Goal: Task Accomplishment & Management: Manage account settings

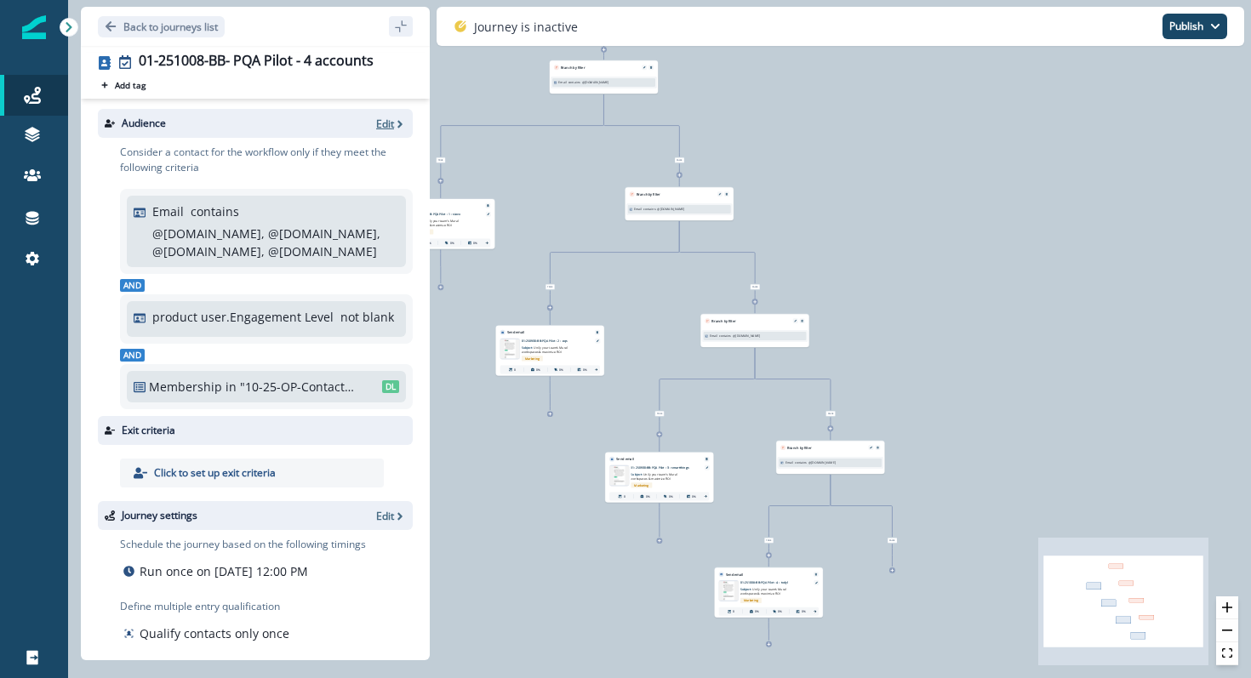
click at [379, 127] on p "Edit" at bounding box center [385, 124] width 18 height 14
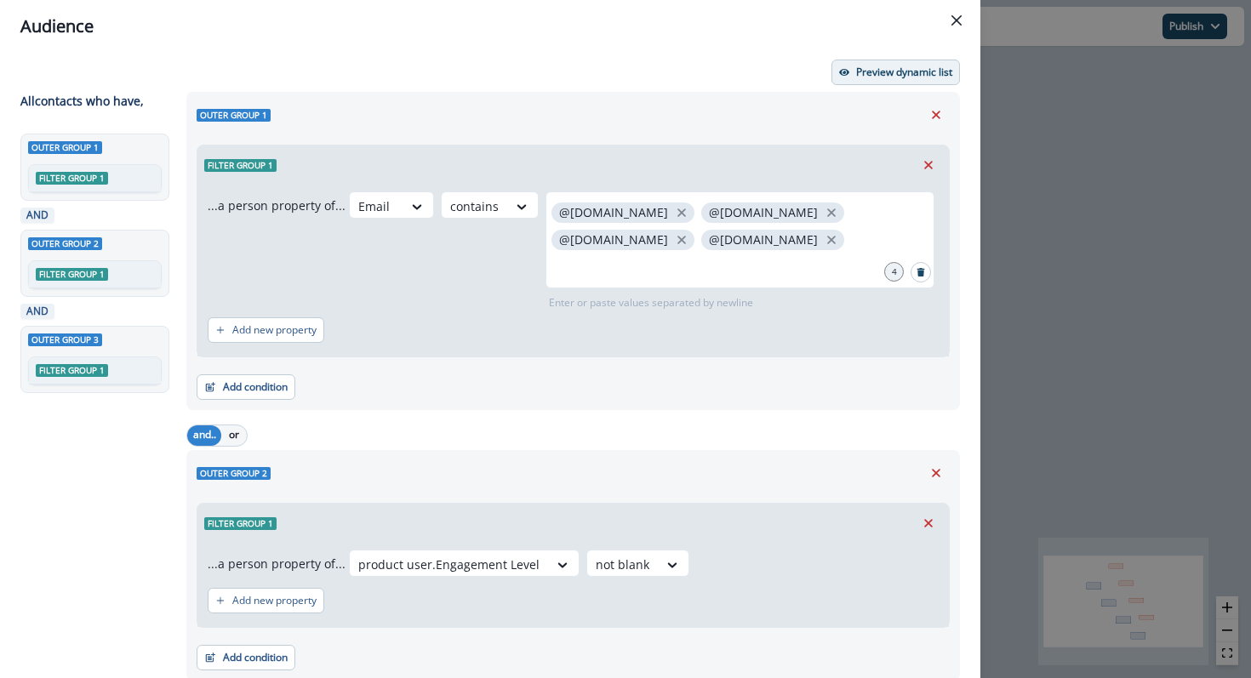
click at [848, 74] on icon "button" at bounding box center [844, 72] width 10 height 10
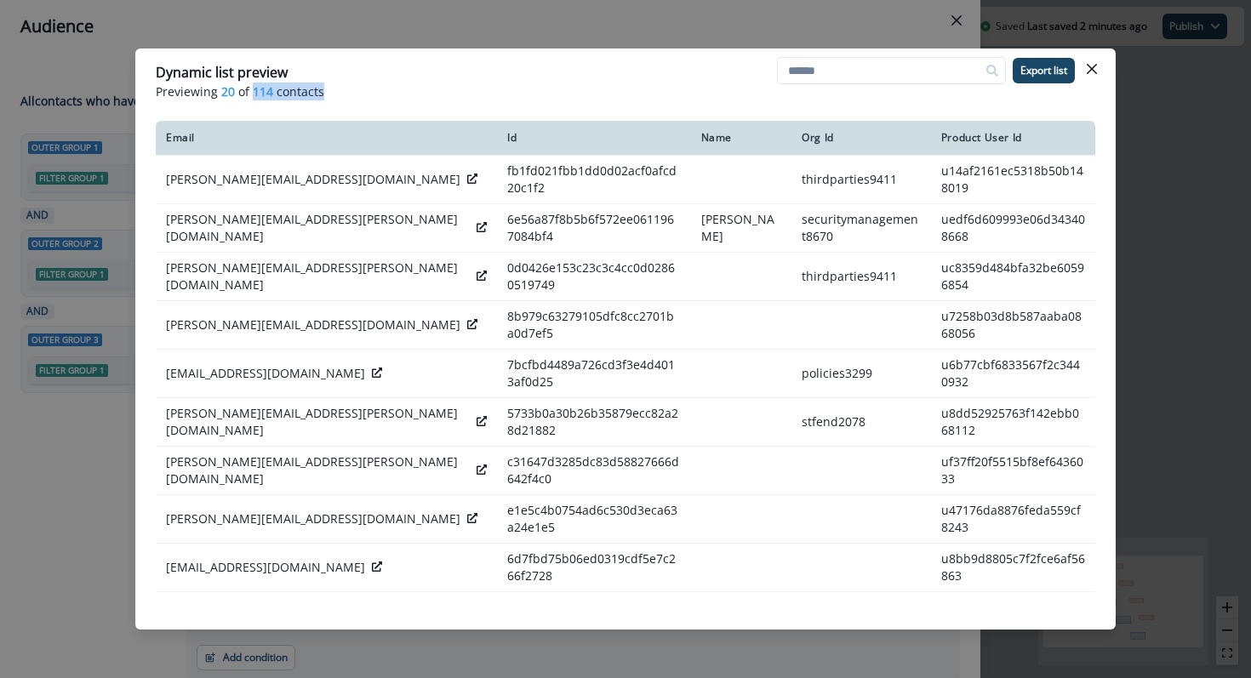
drag, startPoint x: 332, startPoint y: 94, endPoint x: 252, endPoint y: 94, distance: 80.0
click at [252, 94] on p "Previewing 20 of 114 contacts" at bounding box center [625, 92] width 939 height 18
copy p "114 contacts"
click at [1091, 68] on icon "Close" at bounding box center [1091, 69] width 10 height 10
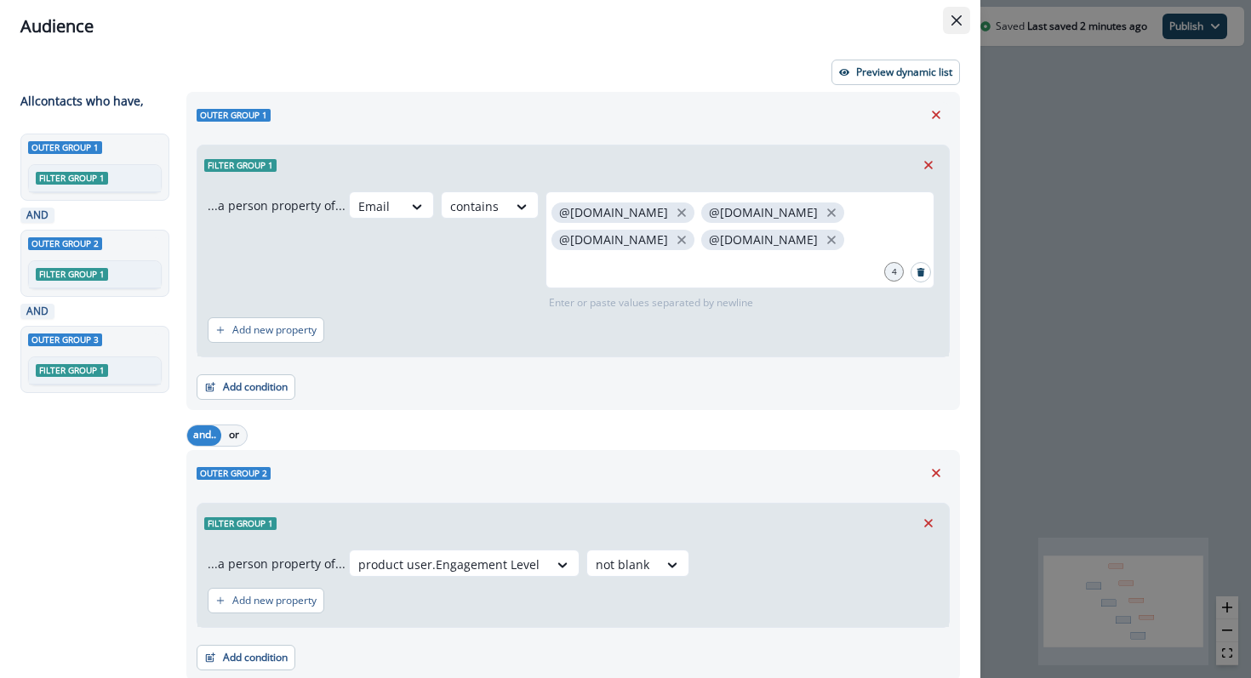
click at [945, 17] on button "Close" at bounding box center [956, 20] width 27 height 27
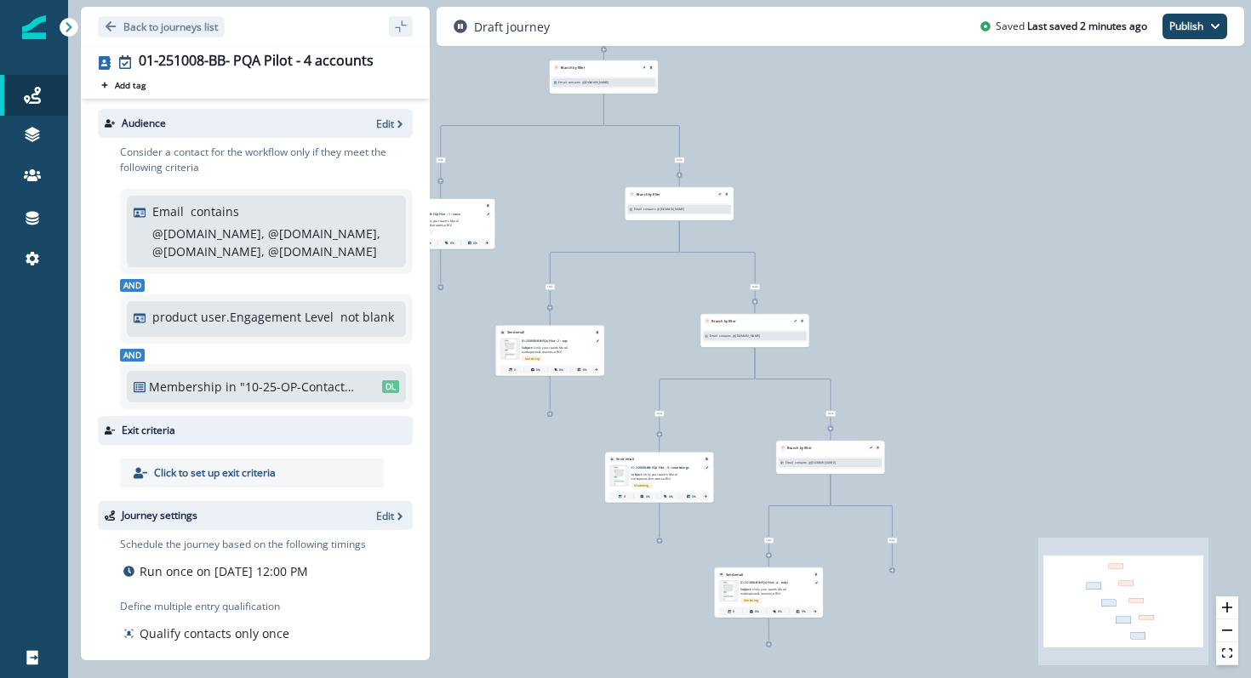
scroll to position [75, 0]
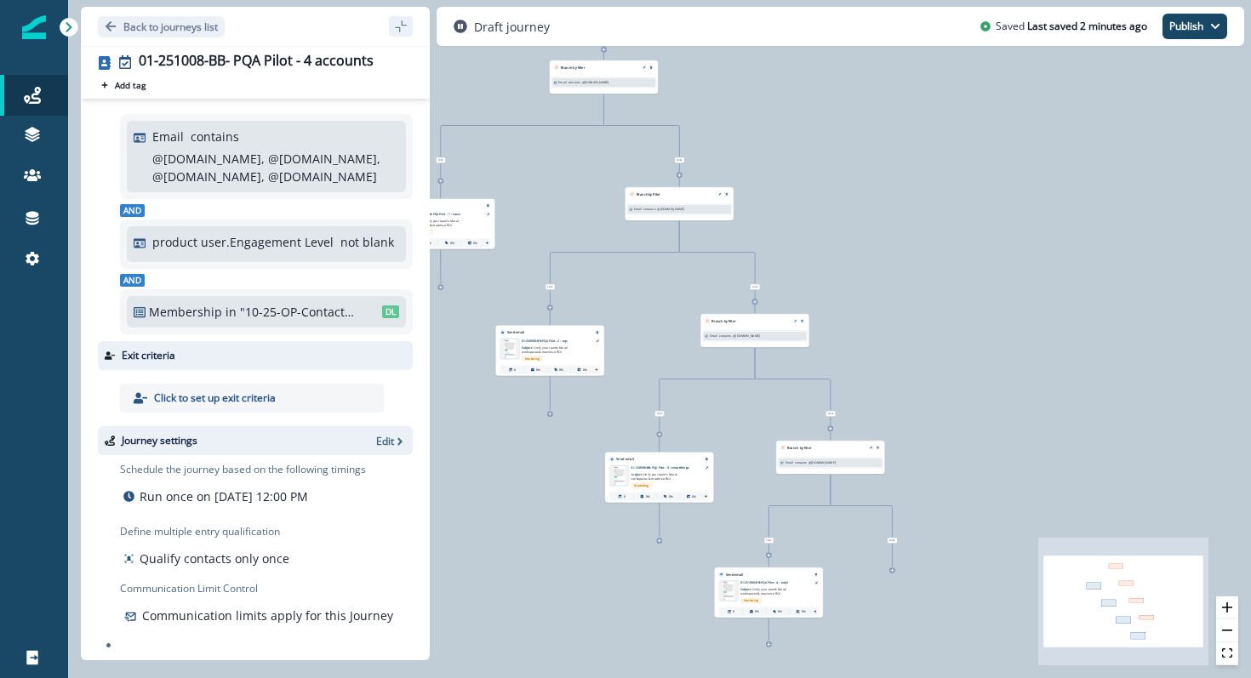
drag, startPoint x: 170, startPoint y: 507, endPoint x: 169, endPoint y: 498, distance: 9.4
click at [169, 498] on div "Schedule the journey based on the following timings Run once on October 8, 2025…" at bounding box center [266, 516] width 293 height 109
click at [169, 498] on p "Run once on October 8, 2025 at 12:00 PM" at bounding box center [224, 496] width 168 height 18
drag, startPoint x: 169, startPoint y: 498, endPoint x: 184, endPoint y: 504, distance: 16.0
click at [184, 504] on div "Run once on October 8, 2025 at 12:00 PM" at bounding box center [243, 496] width 246 height 25
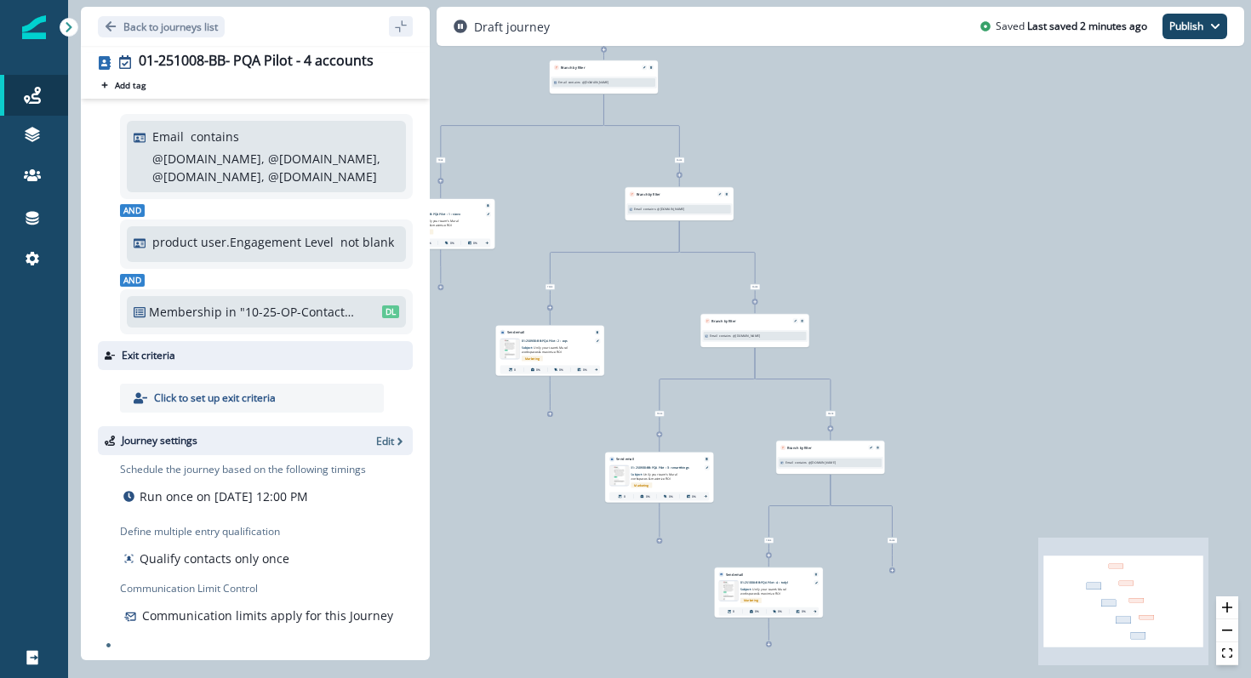
click at [184, 504] on div "Run once on October 8, 2025 at 12:00 PM" at bounding box center [243, 496] width 246 height 25
click at [226, 502] on p "Run once on October 8, 2025 at 12:00 PM" at bounding box center [224, 496] width 168 height 18
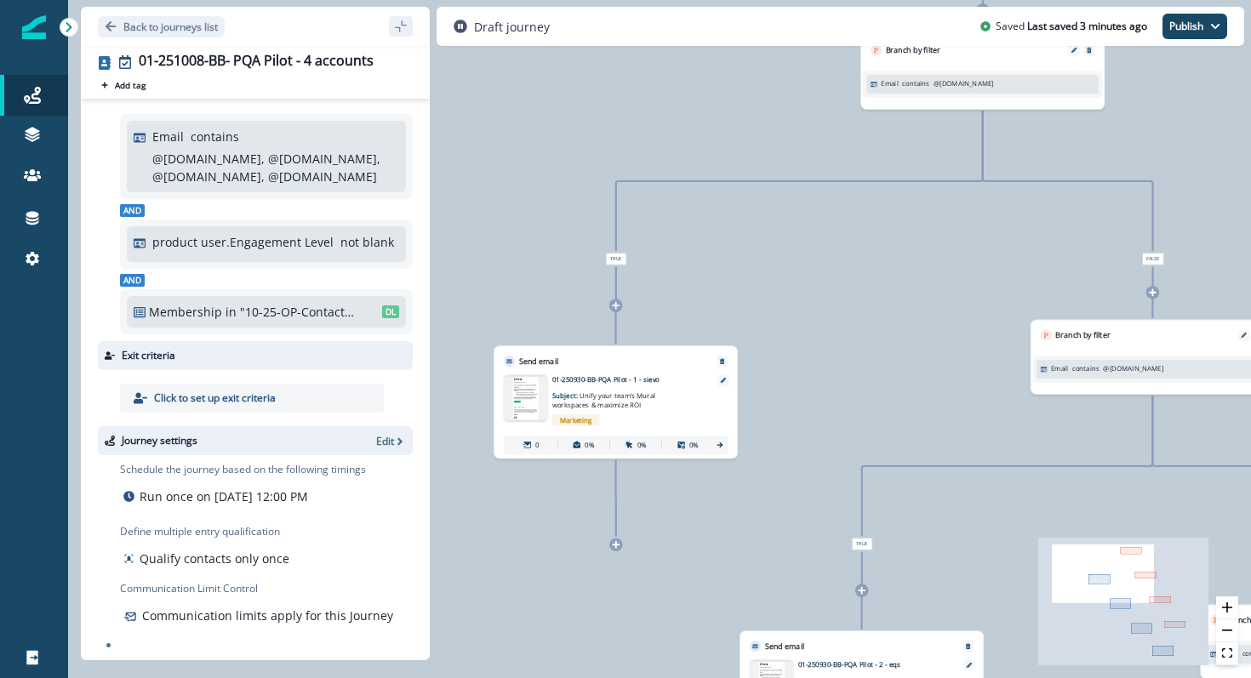
click at [528, 400] on img at bounding box center [526, 398] width 44 height 43
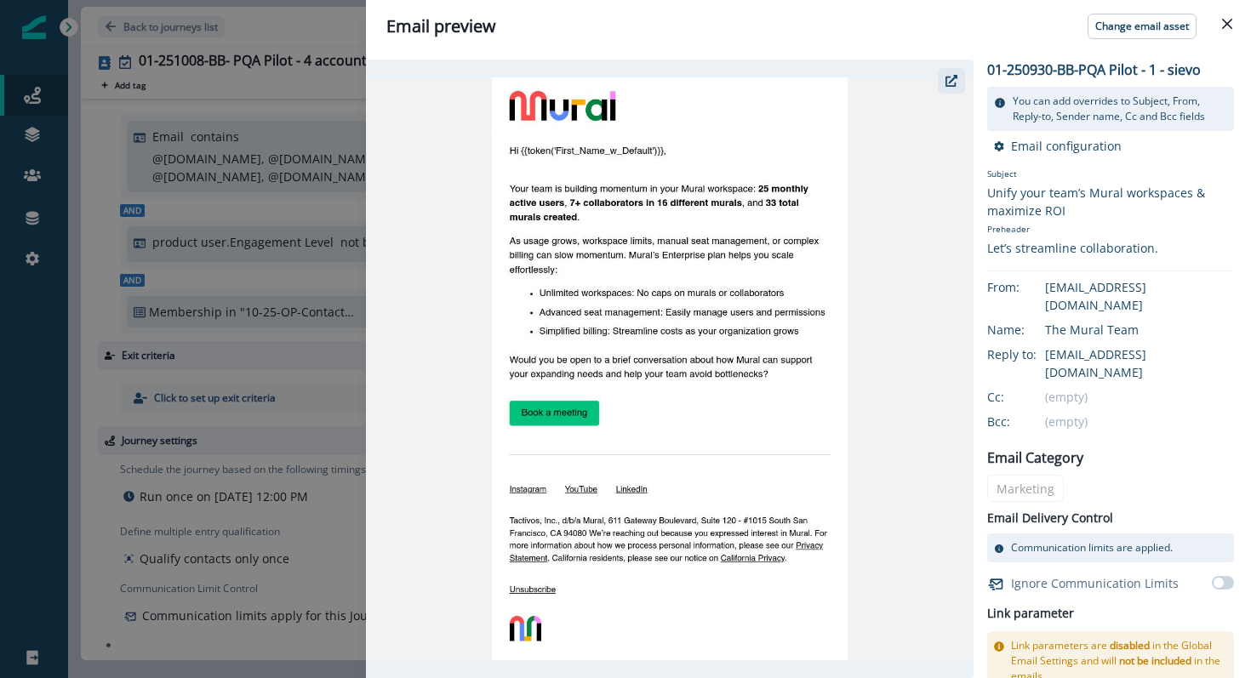
click at [954, 72] on button "button" at bounding box center [950, 81] width 27 height 26
click at [1229, 25] on icon "Close" at bounding box center [1227, 24] width 10 height 10
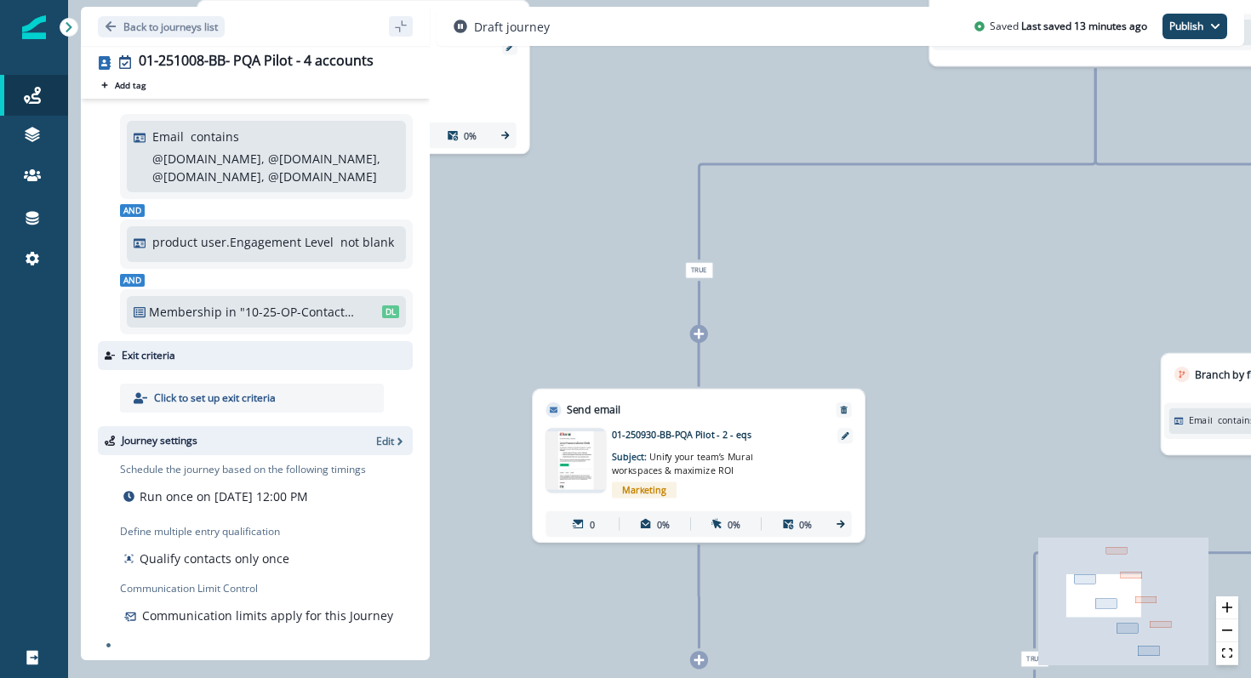
click at [590, 455] on img at bounding box center [575, 460] width 60 height 58
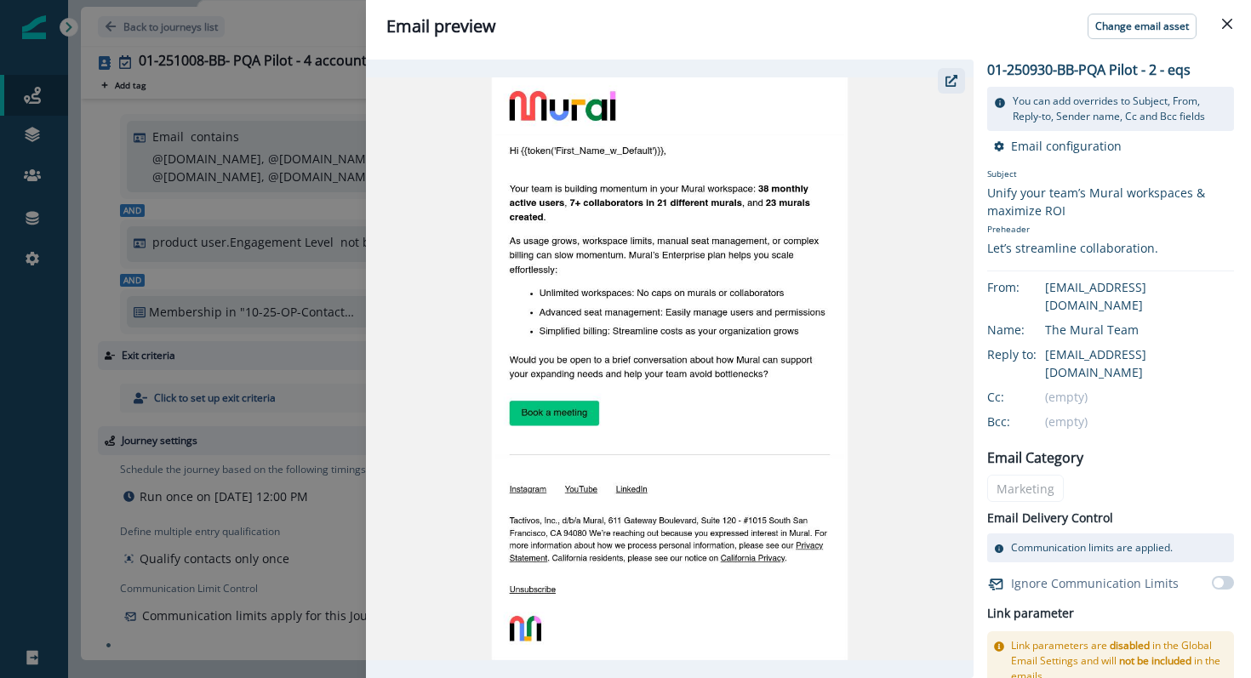
click at [957, 78] on button "button" at bounding box center [950, 81] width 27 height 26
click at [1232, 12] on button "Close" at bounding box center [1226, 23] width 27 height 27
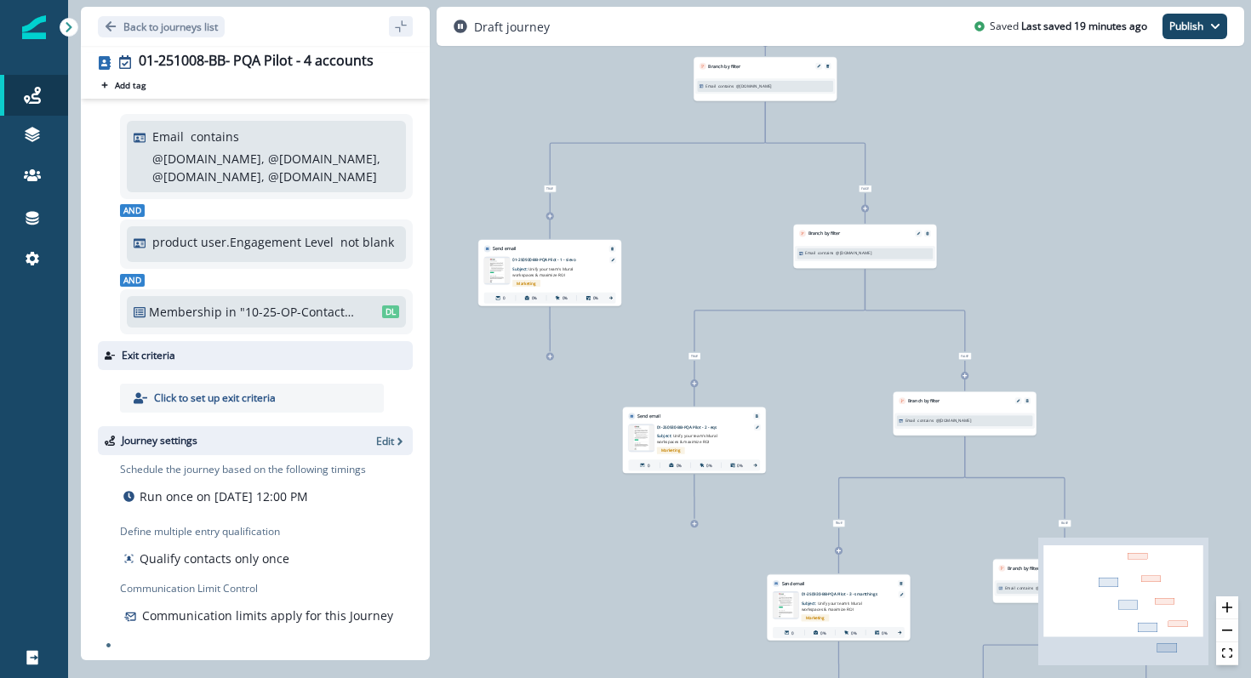
click at [487, 258] on img at bounding box center [497, 270] width 26 height 25
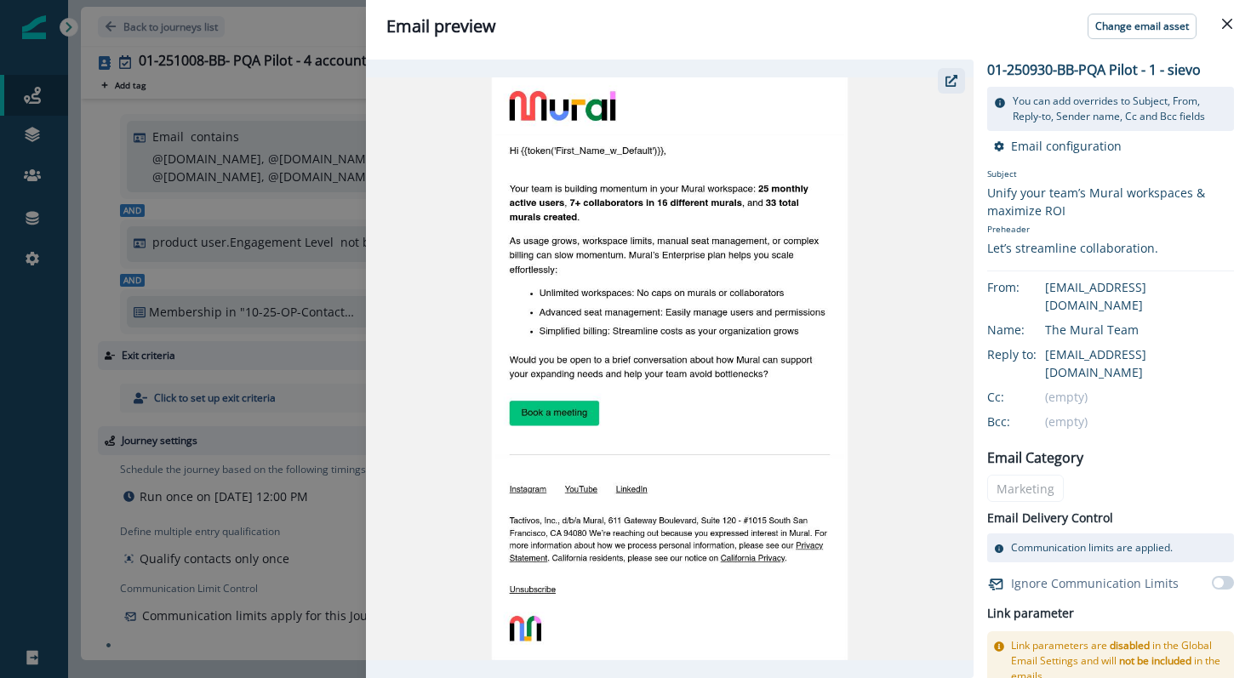
click at [948, 84] on icon "button" at bounding box center [951, 81] width 12 height 12
click at [1238, 31] on button "Close" at bounding box center [1226, 23] width 27 height 27
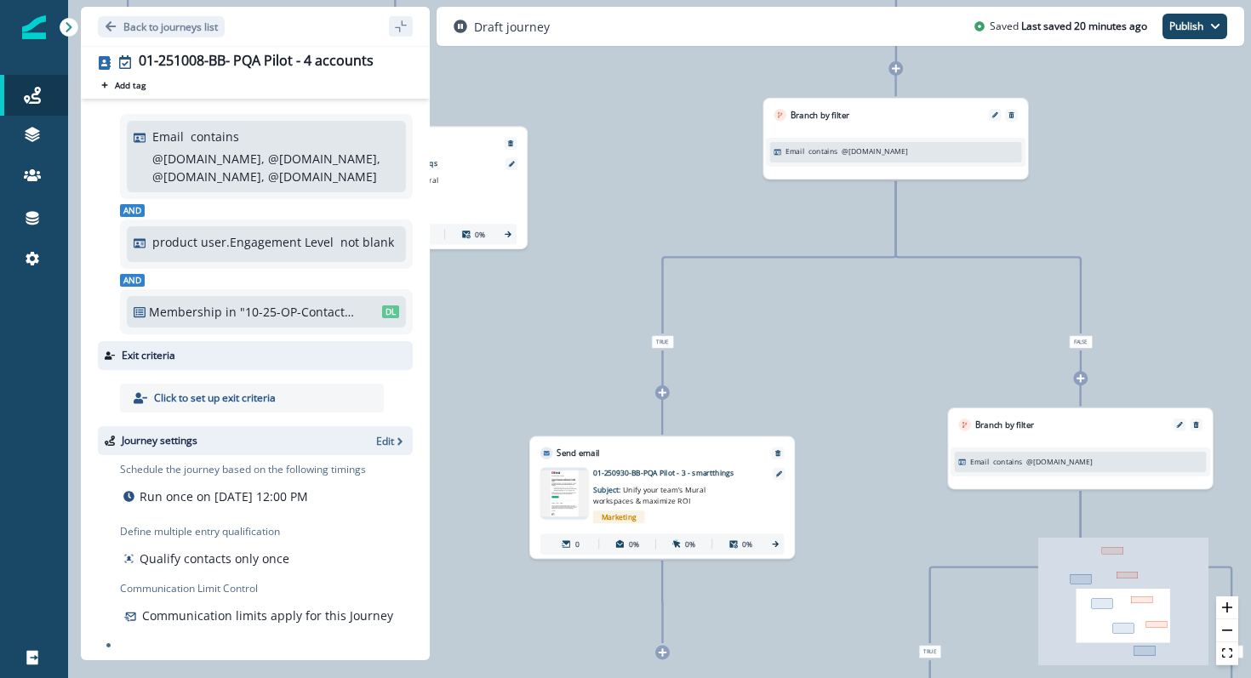
click at [568, 494] on img at bounding box center [564, 493] width 48 height 46
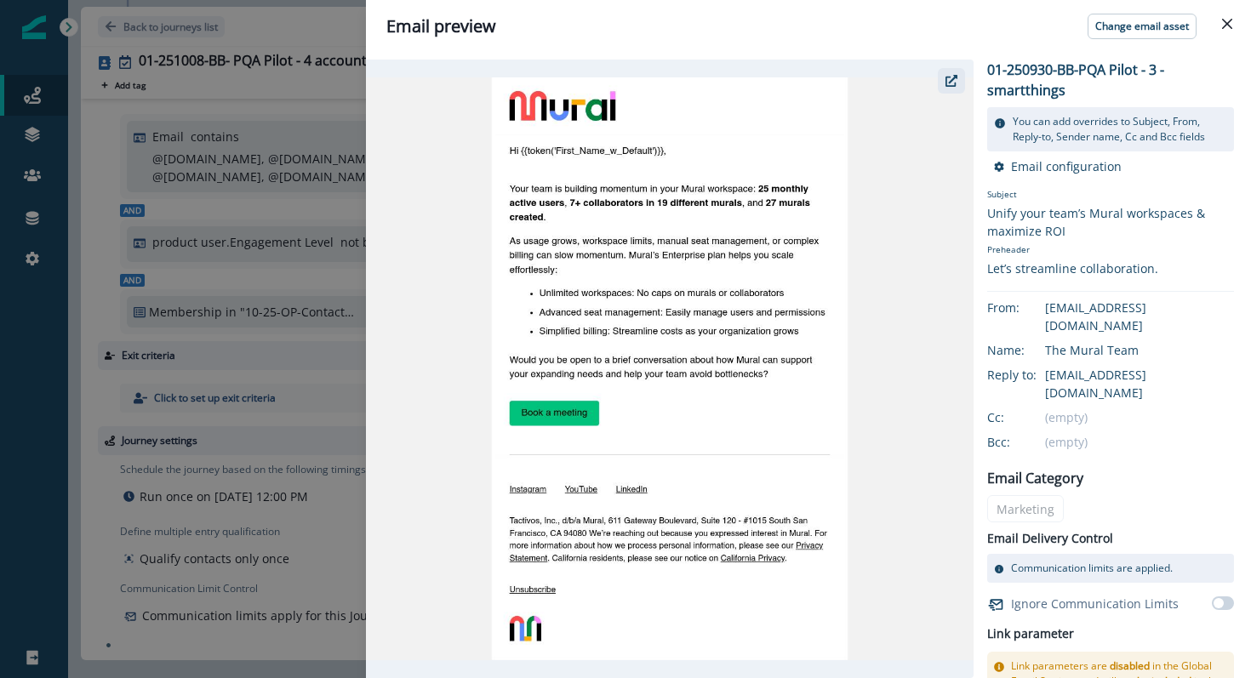
click at [956, 86] on icon "button" at bounding box center [951, 81] width 12 height 12
click at [1217, 30] on button "Close" at bounding box center [1226, 23] width 27 height 27
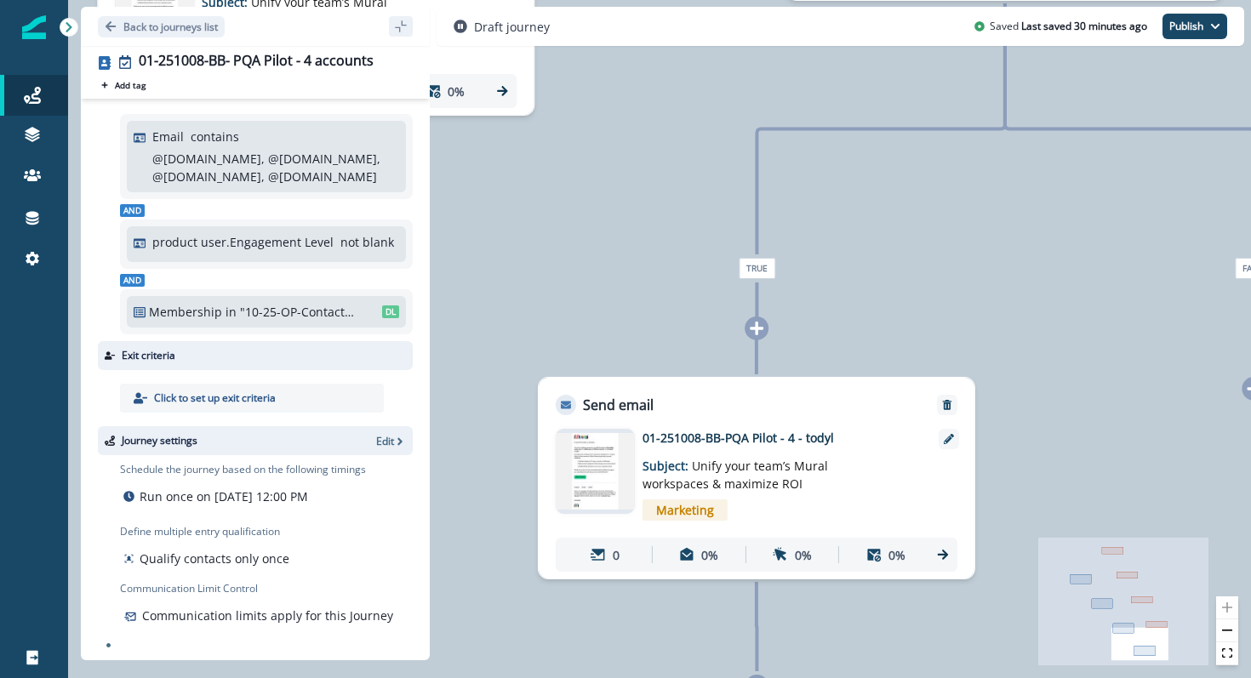
click at [584, 471] on img at bounding box center [595, 471] width 79 height 76
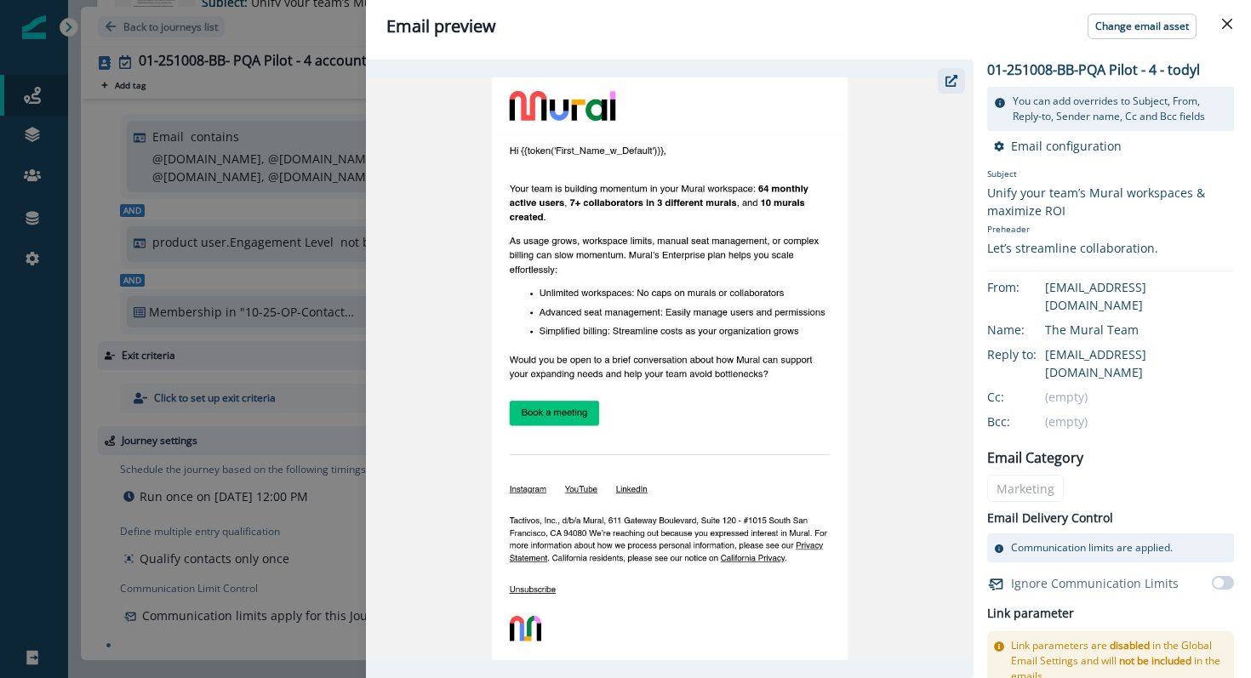
click at [952, 73] on button "button" at bounding box center [950, 81] width 27 height 26
click at [1238, 20] on button "Close" at bounding box center [1226, 23] width 27 height 27
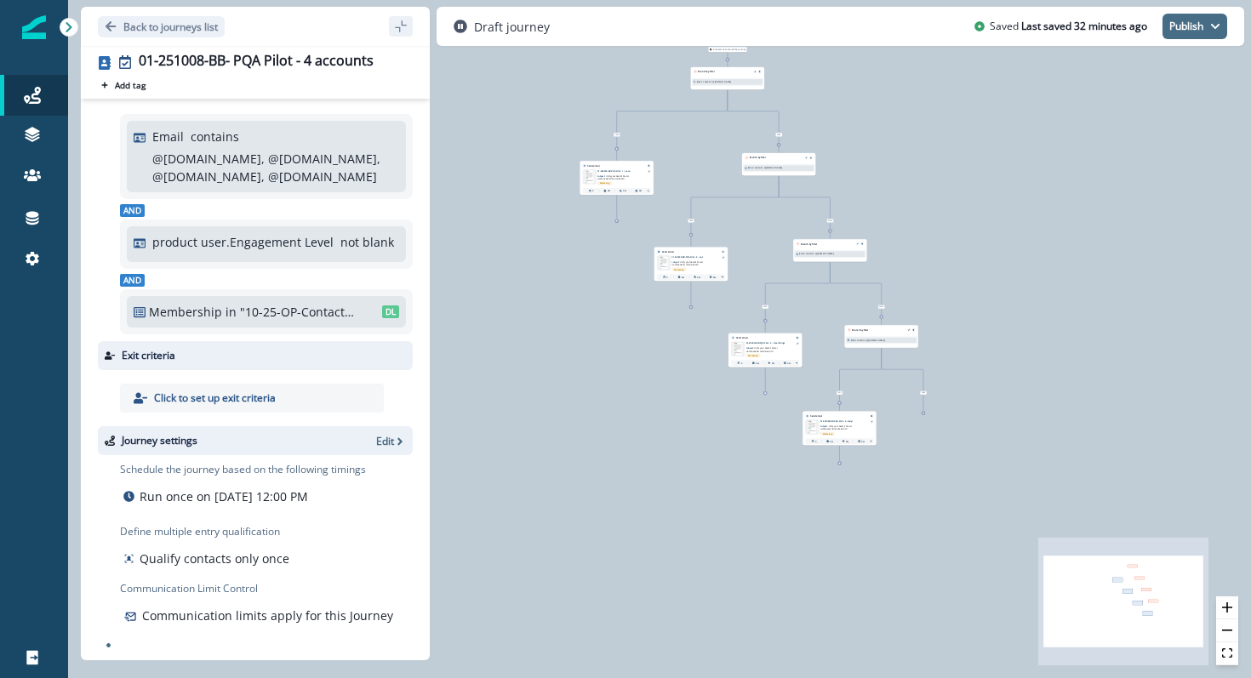
click at [1183, 21] on button "Publish" at bounding box center [1194, 27] width 65 height 26
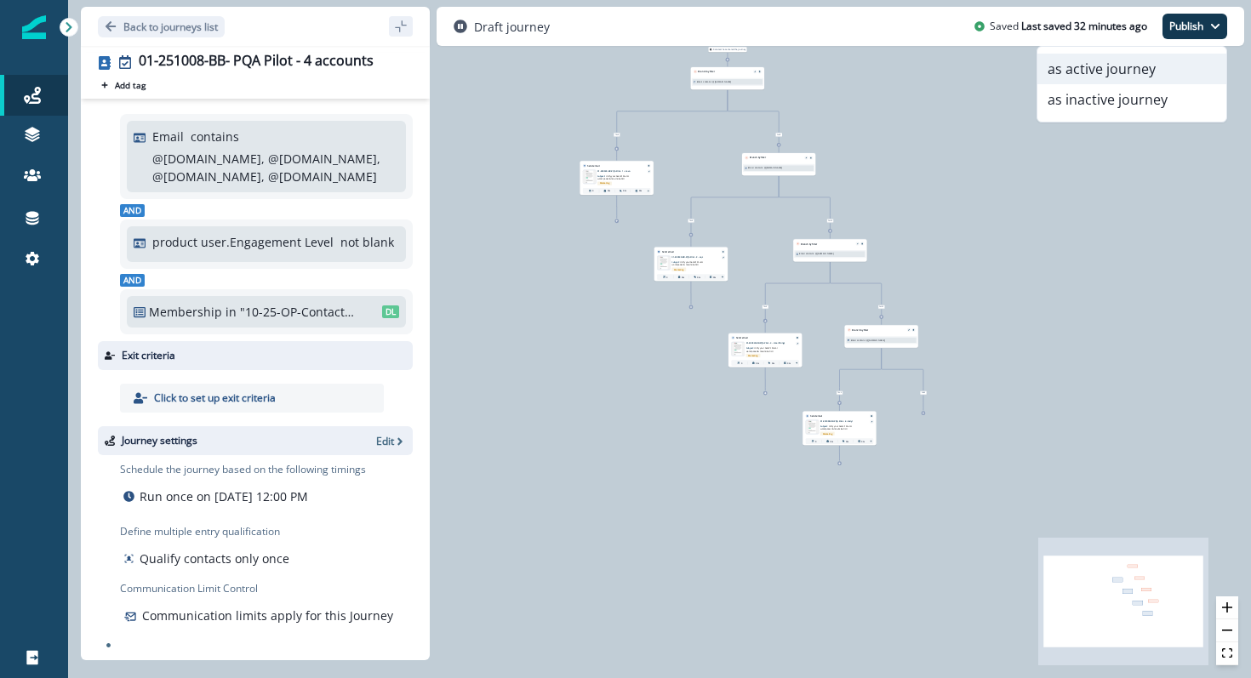
click at [1138, 66] on button "as active journey" at bounding box center [1131, 69] width 189 height 31
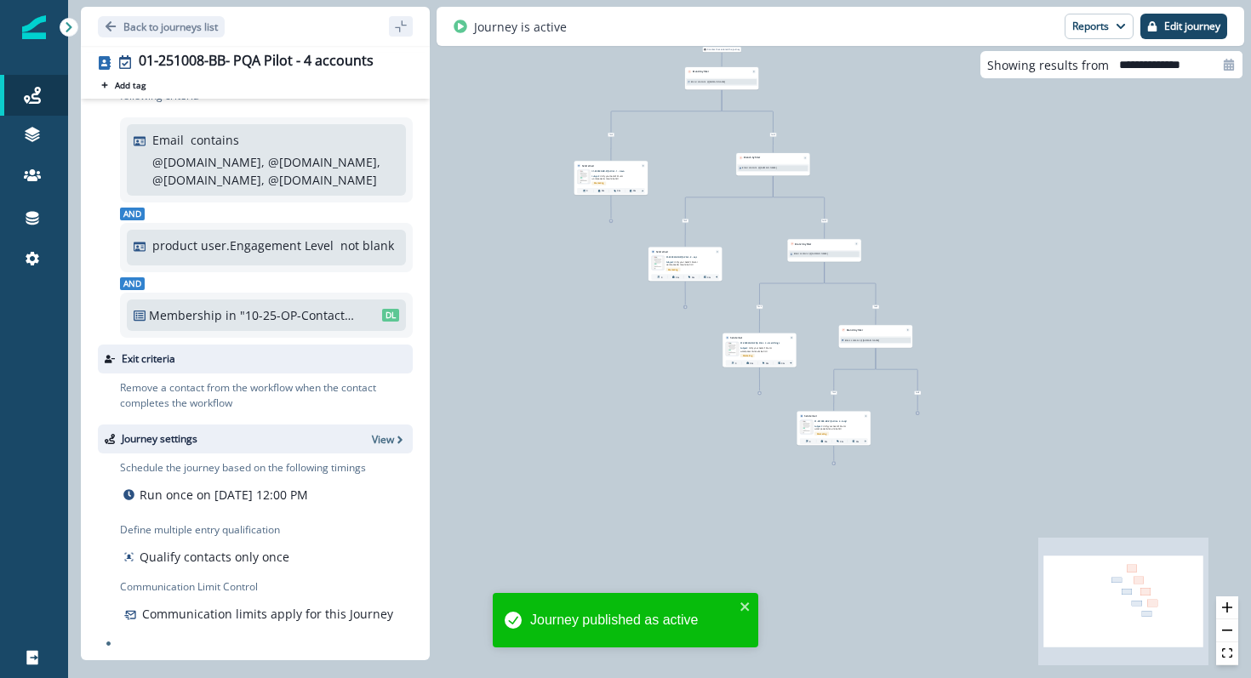
scroll to position [70, 0]
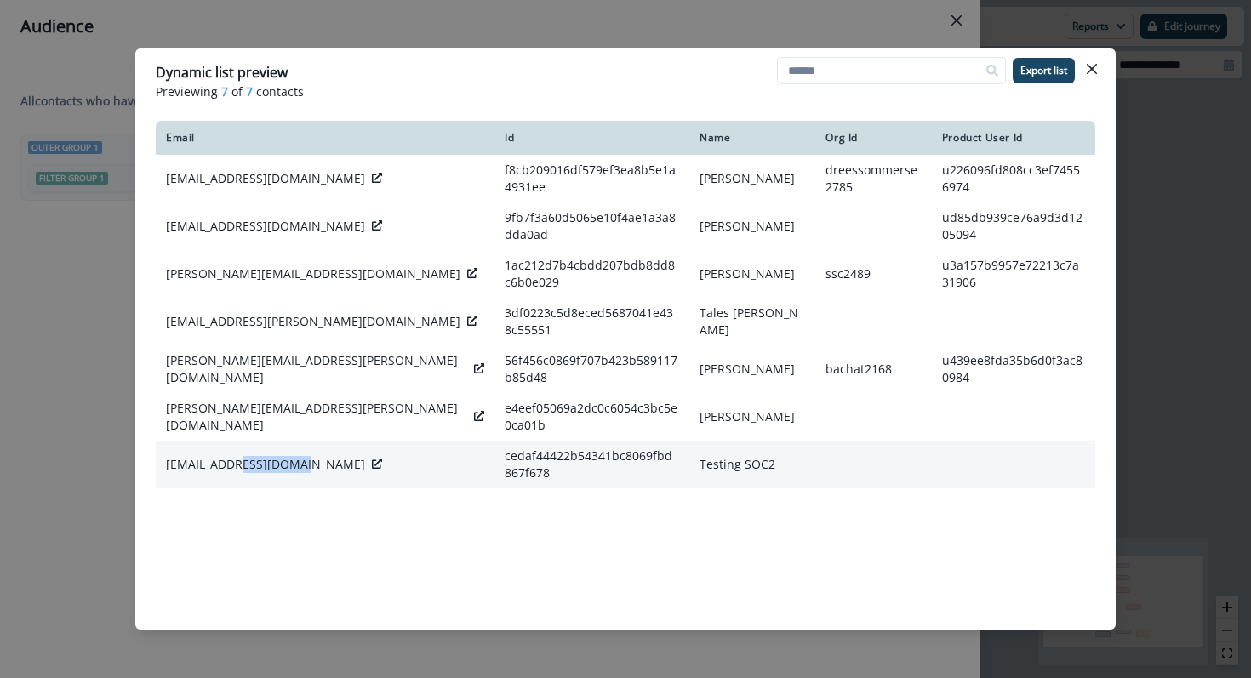
drag, startPoint x: 293, startPoint y: 436, endPoint x: 236, endPoint y: 439, distance: 57.1
click at [236, 456] on div "hejovi1970@inilas.com" at bounding box center [325, 464] width 318 height 17
copy p "inilas.com"
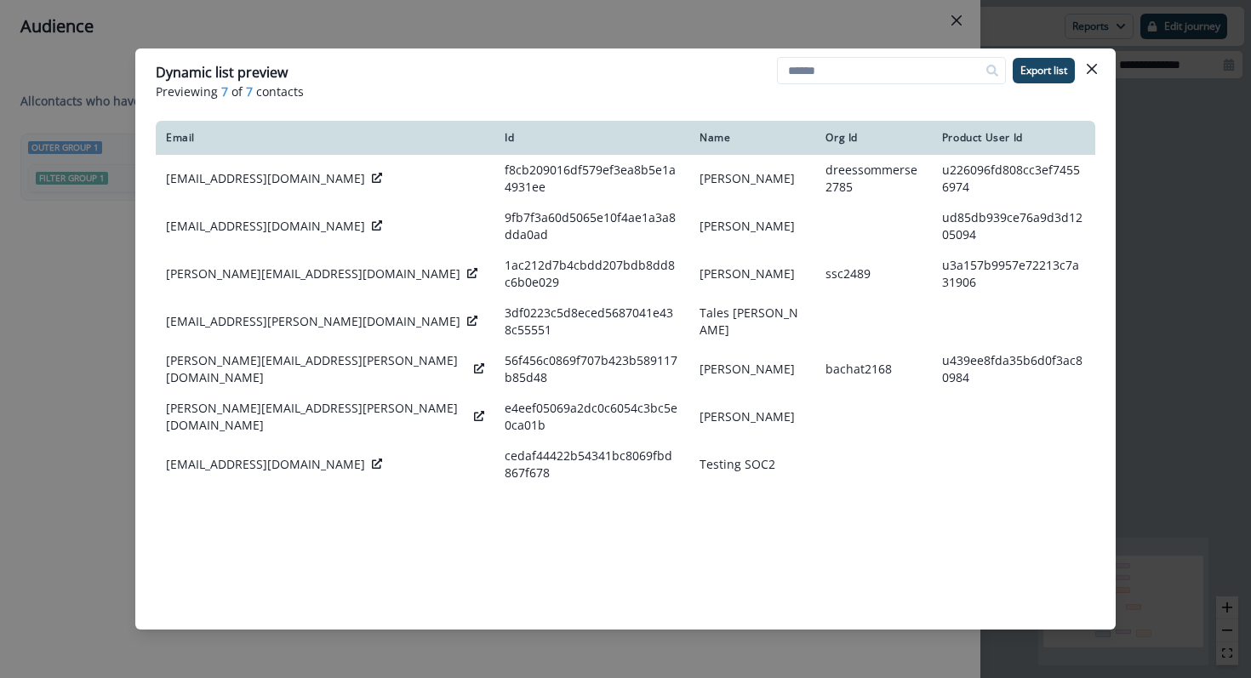
click at [902, 519] on div "Email Id Name Org Id Product User Id luke.du-plessis@dreso.com f8cb209016df579e…" at bounding box center [625, 358] width 939 height 475
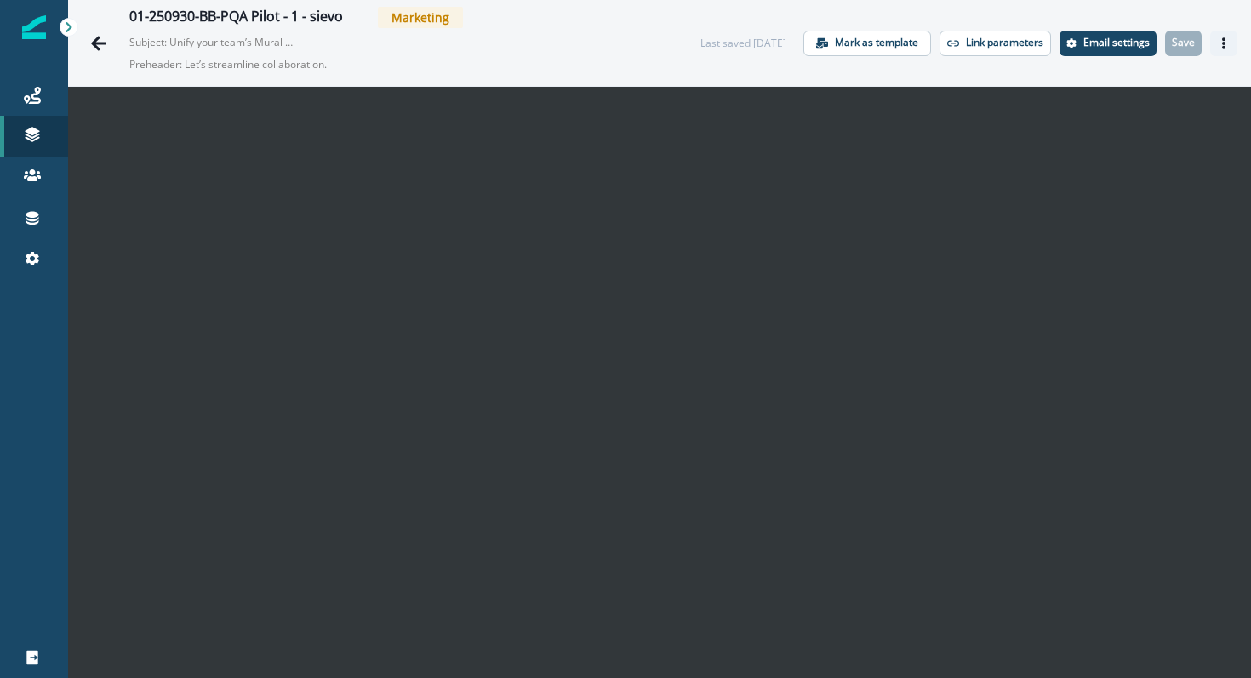
click at [1222, 37] on icon "Actions" at bounding box center [1223, 43] width 12 height 12
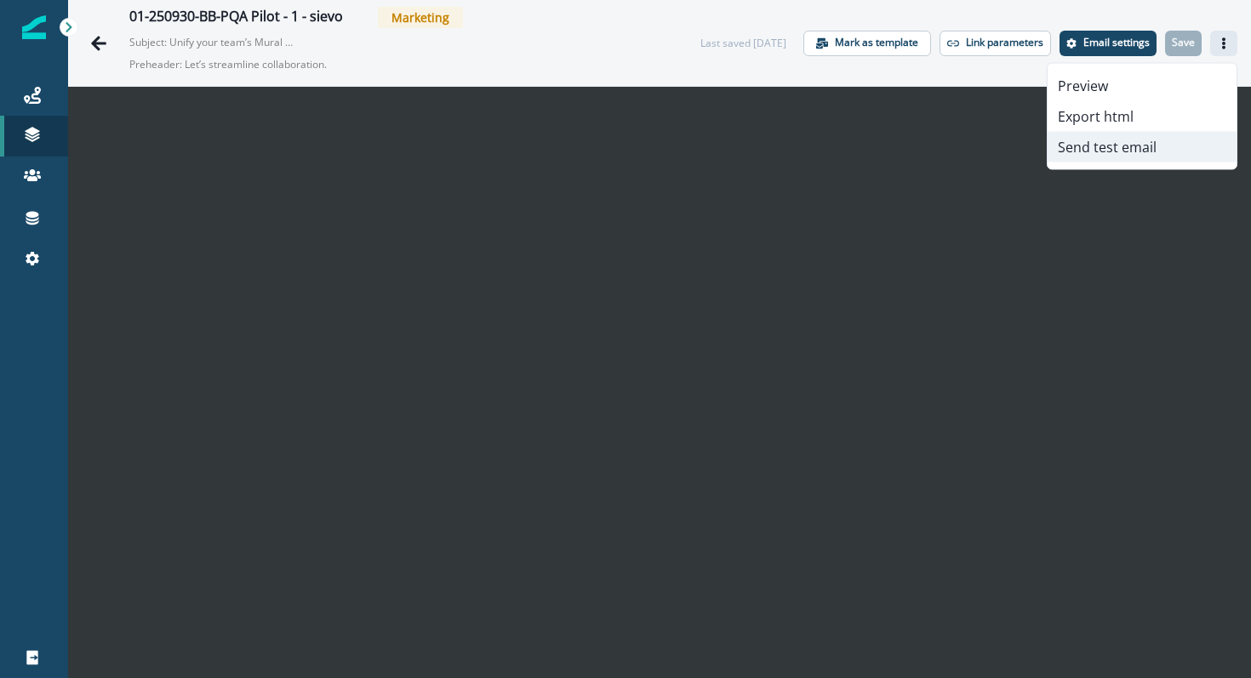
click at [1146, 142] on button "Send test email" at bounding box center [1141, 147] width 189 height 31
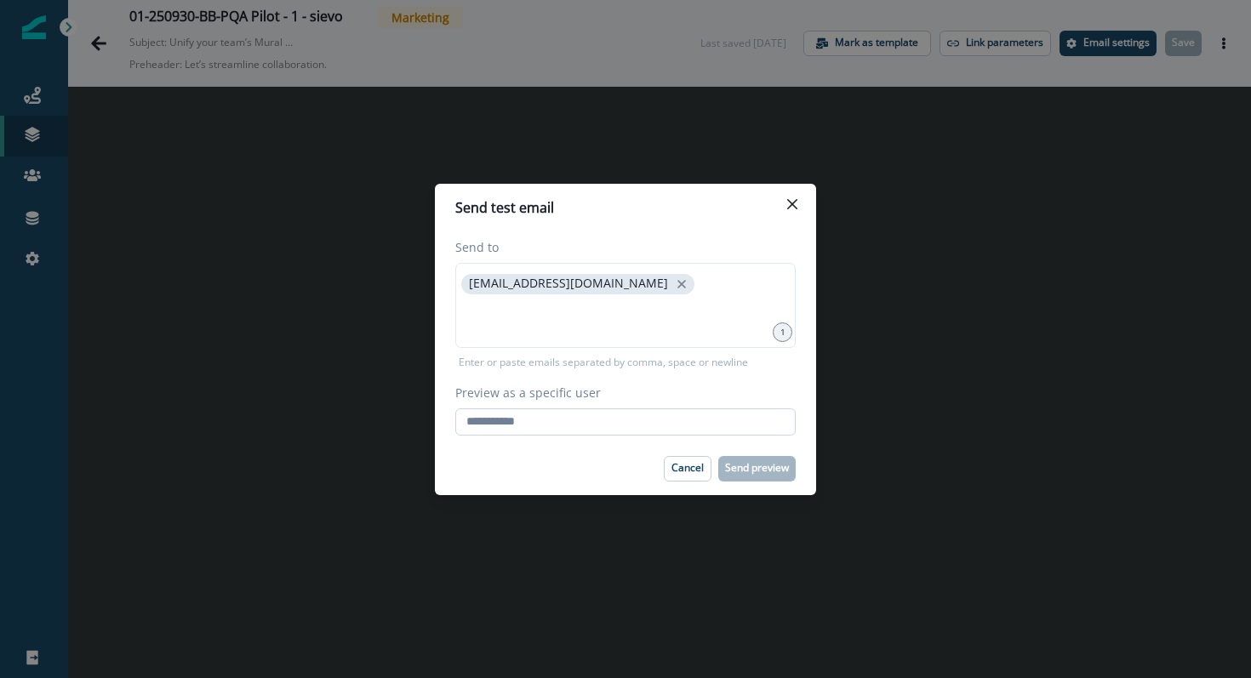
click at [501, 425] on input "Preview as a specific user" at bounding box center [625, 421] width 340 height 27
type input "**********"
click at [579, 456] on div "Cancel Send preview" at bounding box center [625, 469] width 340 height 26
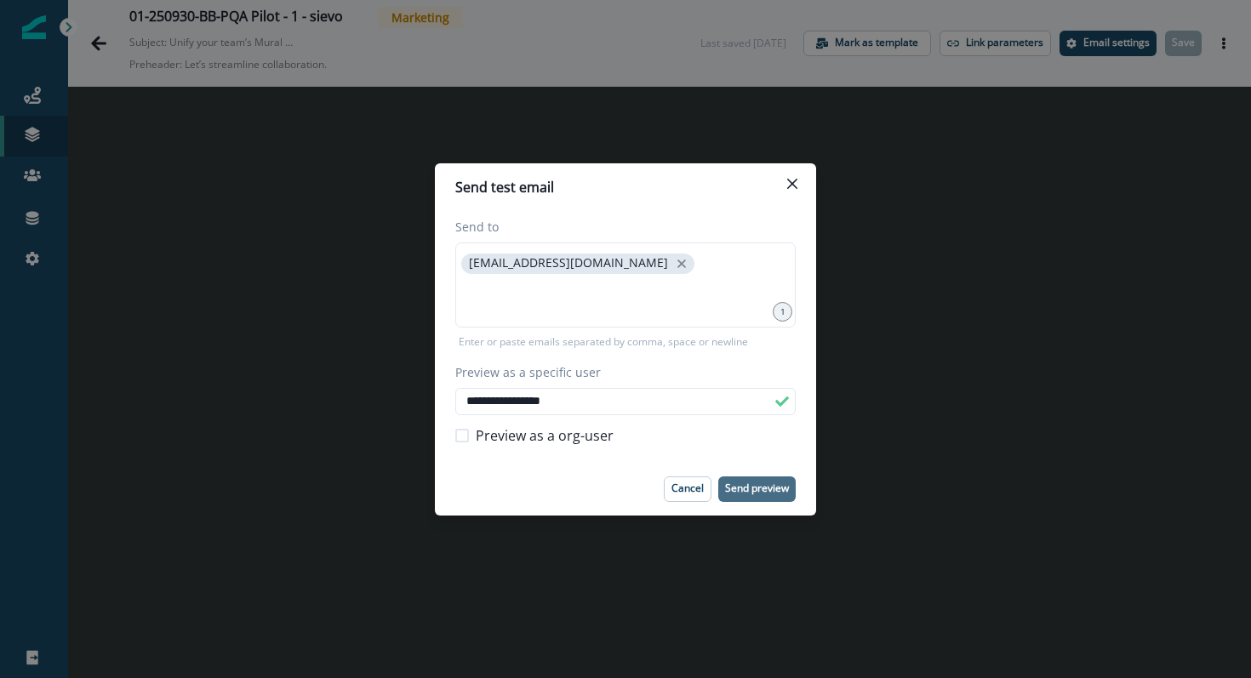
click at [755, 497] on button "Send preview" at bounding box center [756, 489] width 77 height 26
click at [791, 181] on icon "Close" at bounding box center [792, 184] width 10 height 10
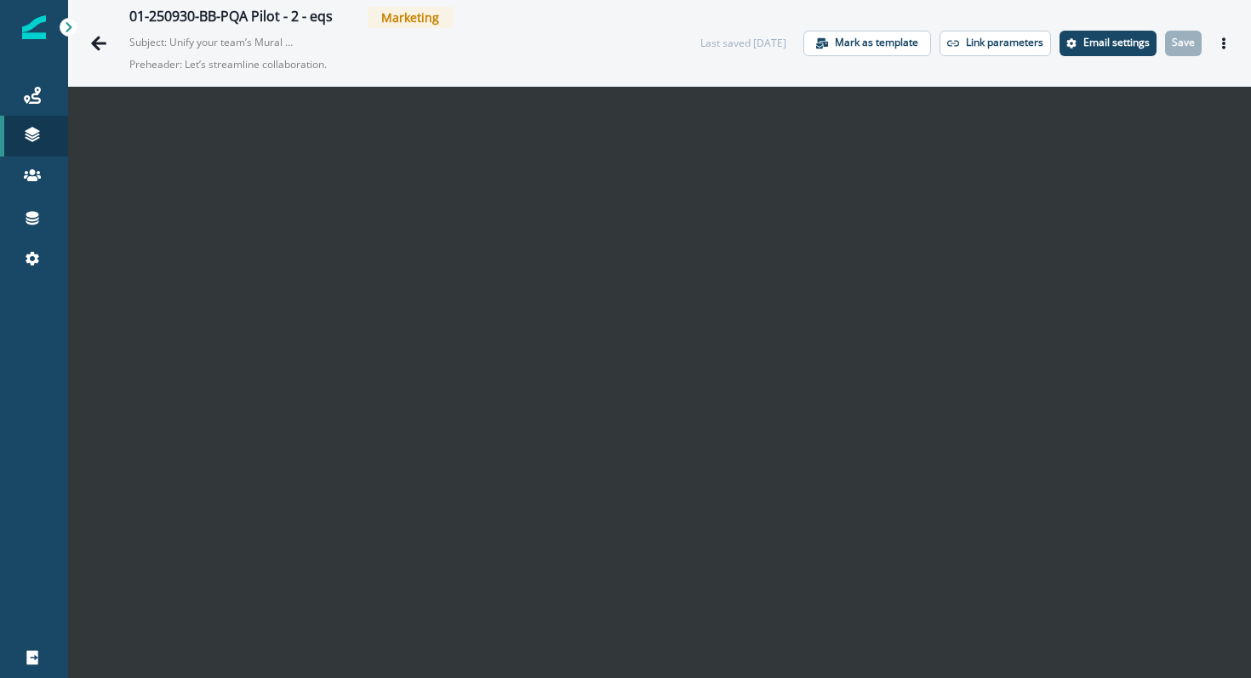
click at [225, 57] on p "Preheader: Let’s streamline collaboration." at bounding box center [341, 64] width 425 height 29
click at [225, 45] on p "Subject: Unify your team’s Mural workspaces & maximize ROI" at bounding box center [214, 39] width 170 height 22
click at [220, 54] on p "Preheader: Let’s streamline collaboration." at bounding box center [341, 64] width 425 height 29
click at [216, 62] on p "Preheader: Let’s streamline collaboration." at bounding box center [341, 64] width 425 height 29
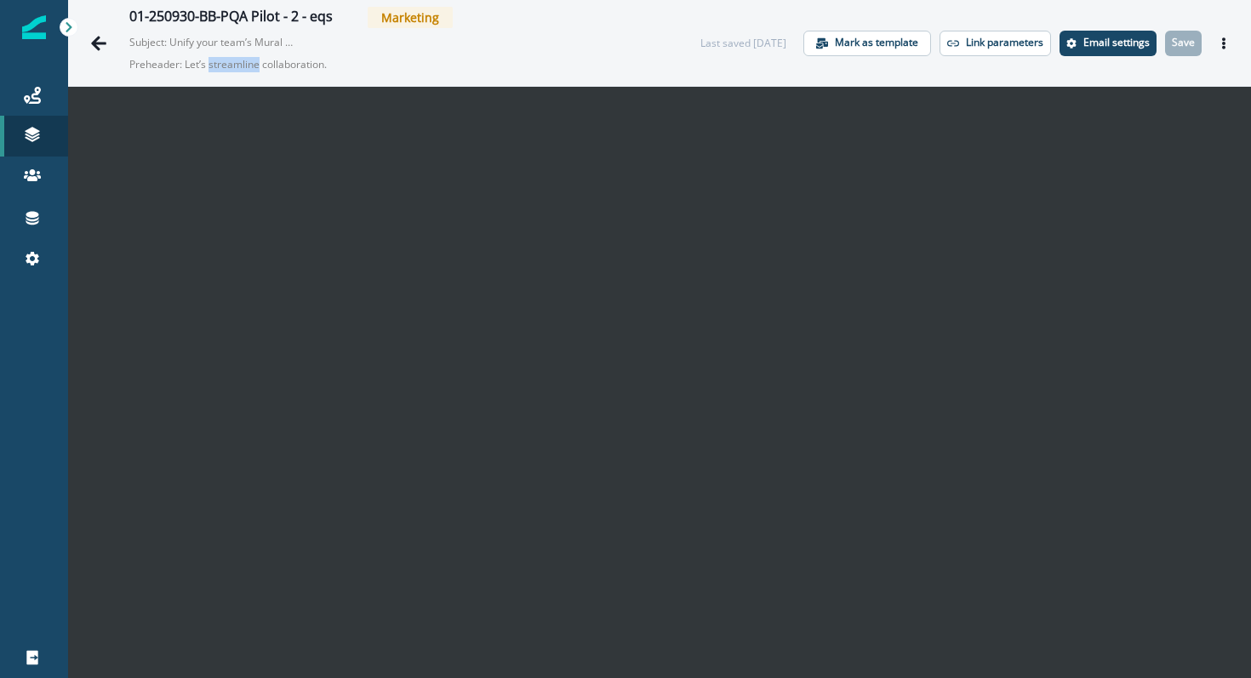
click at [217, 59] on p "Preheader: Let’s streamline collaboration." at bounding box center [341, 64] width 425 height 29
click at [228, 50] on p "Preheader: Let’s streamline collaboration." at bounding box center [341, 64] width 425 height 29
click at [98, 48] on icon "Go back" at bounding box center [98, 43] width 15 height 14
click at [1124, 37] on p "Email settings" at bounding box center [1116, 43] width 66 height 12
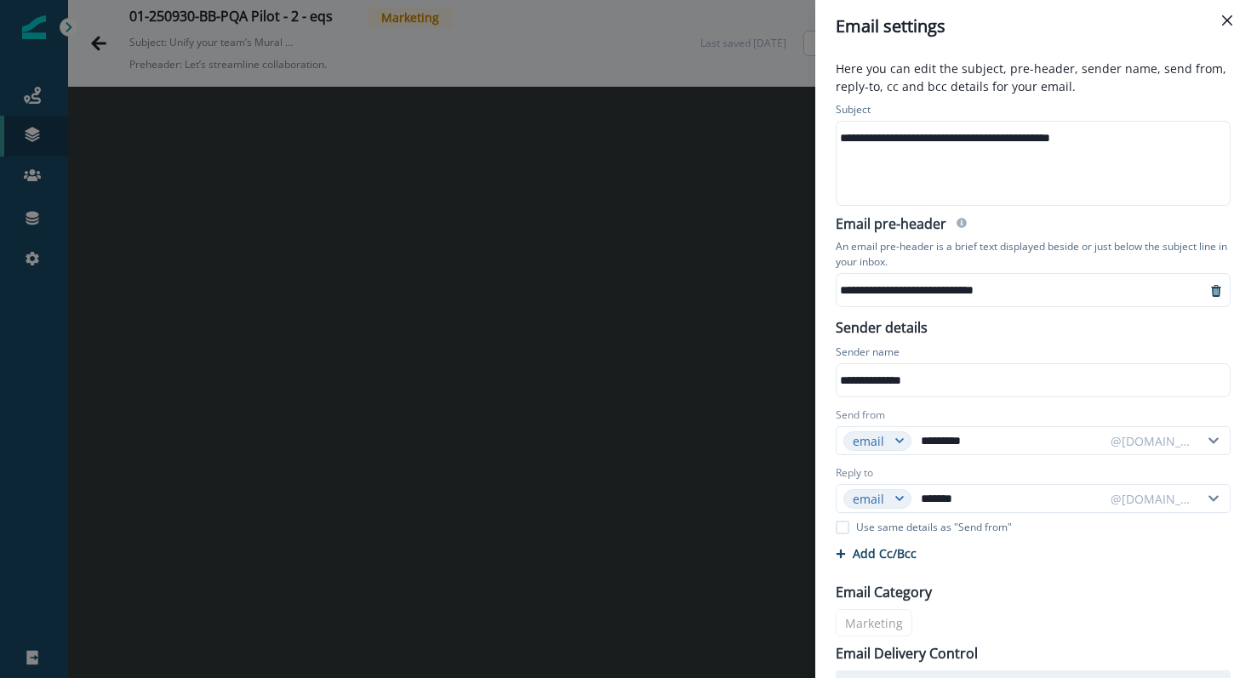
click at [583, 268] on div "**********" at bounding box center [625, 339] width 1251 height 678
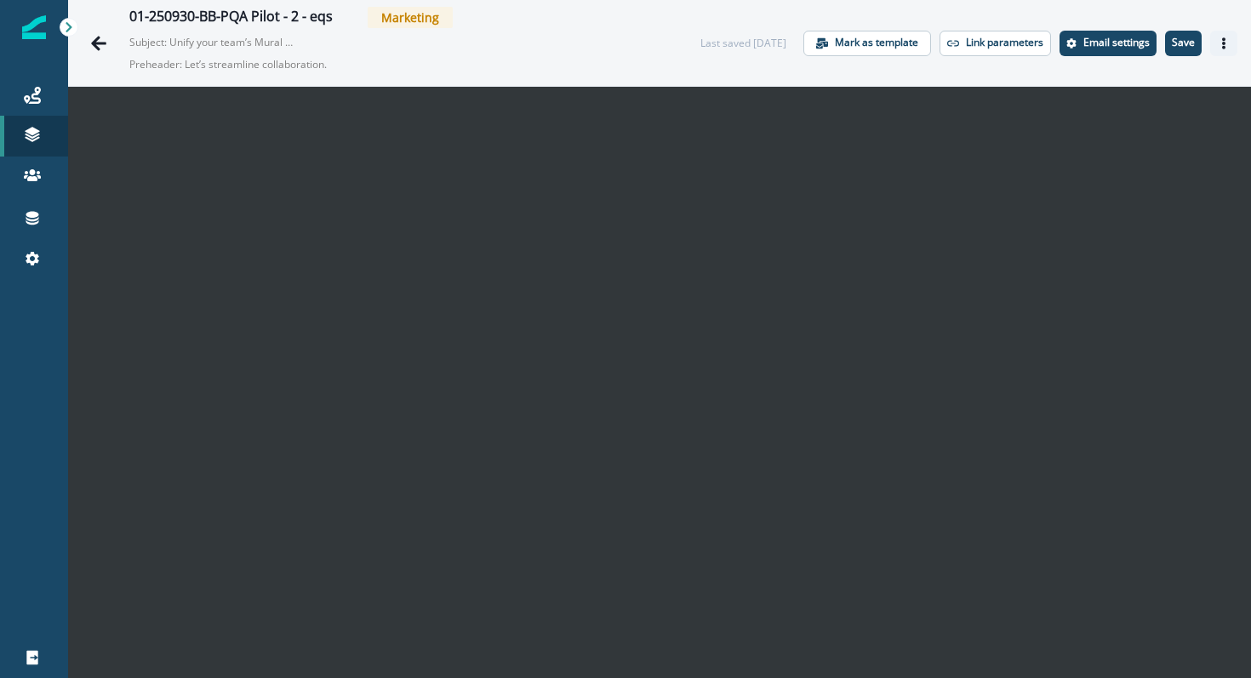
click at [1226, 37] on icon "Actions" at bounding box center [1223, 43] width 12 height 12
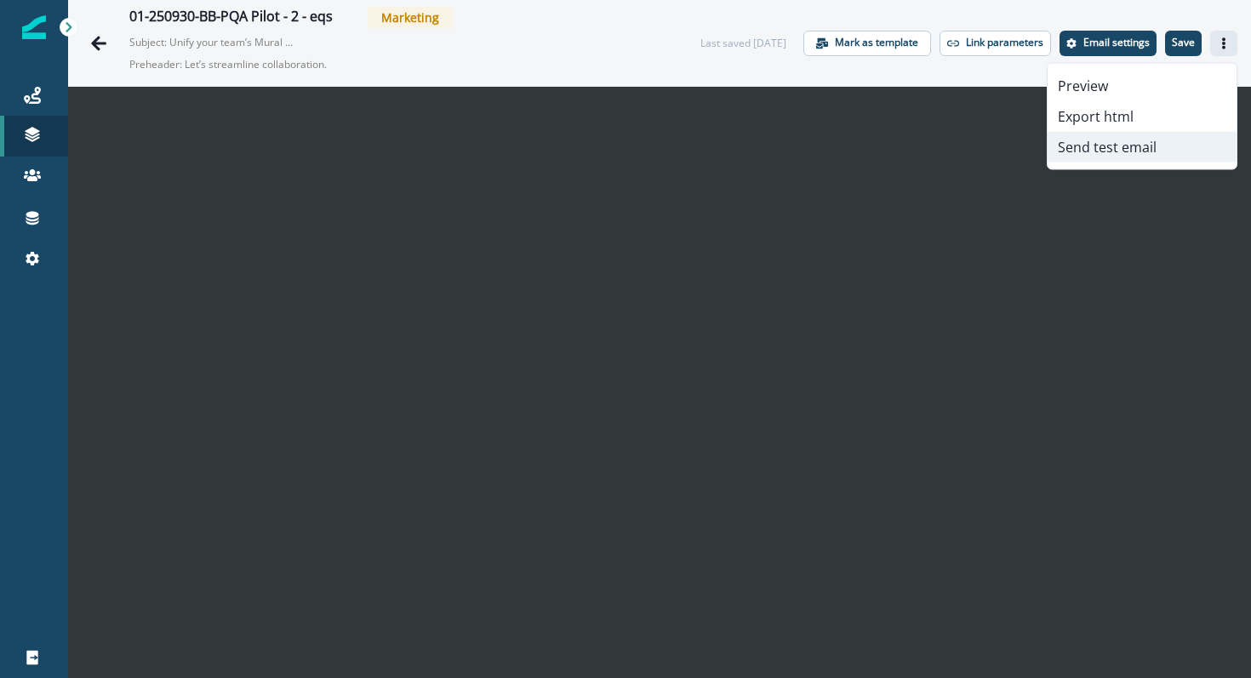
click at [1108, 139] on button "Send test email" at bounding box center [1141, 147] width 189 height 31
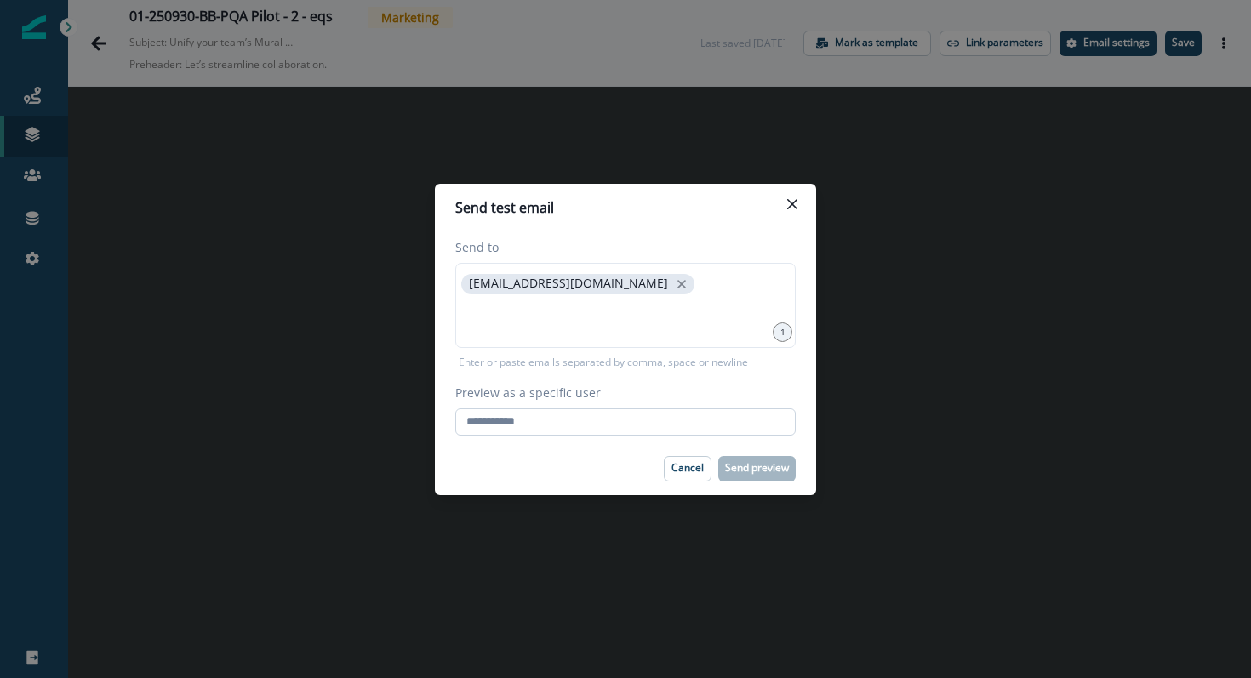
click at [654, 413] on input "Preview as a specific user" at bounding box center [625, 421] width 340 height 27
type input "**********"
click at [556, 477] on div "Cancel Send preview" at bounding box center [625, 469] width 340 height 26
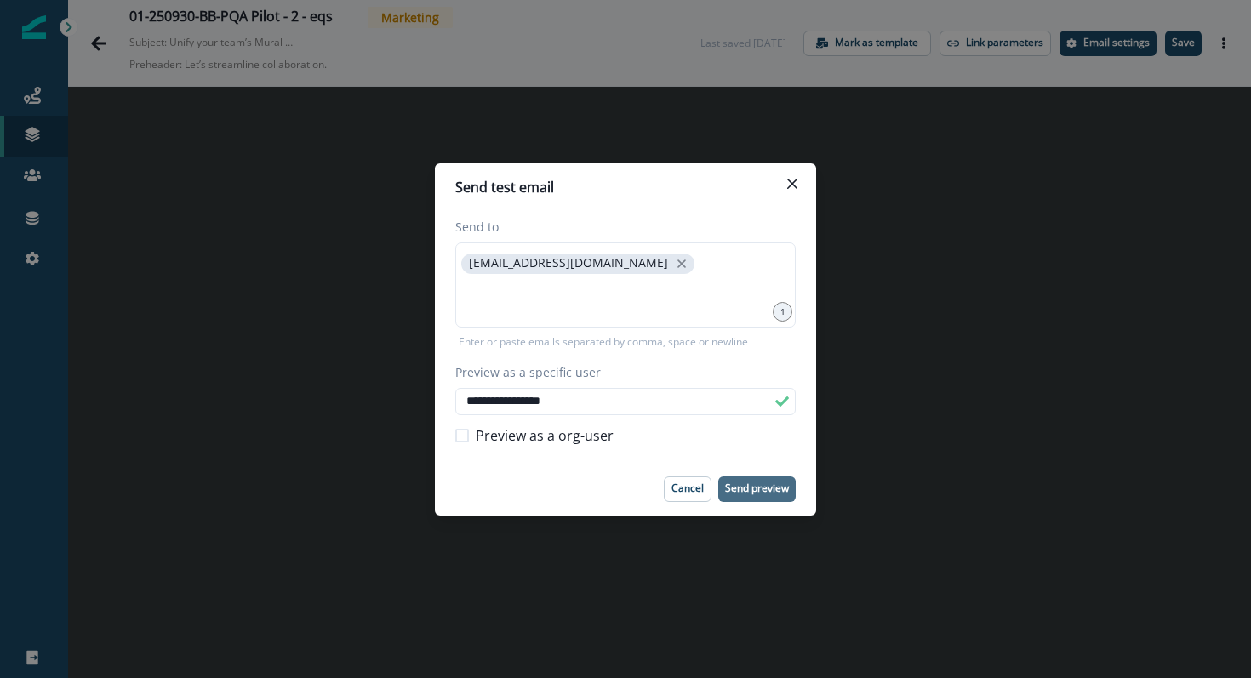
click at [773, 480] on button "Send preview" at bounding box center [756, 489] width 77 height 26
click at [795, 193] on button "Close" at bounding box center [791, 183] width 27 height 27
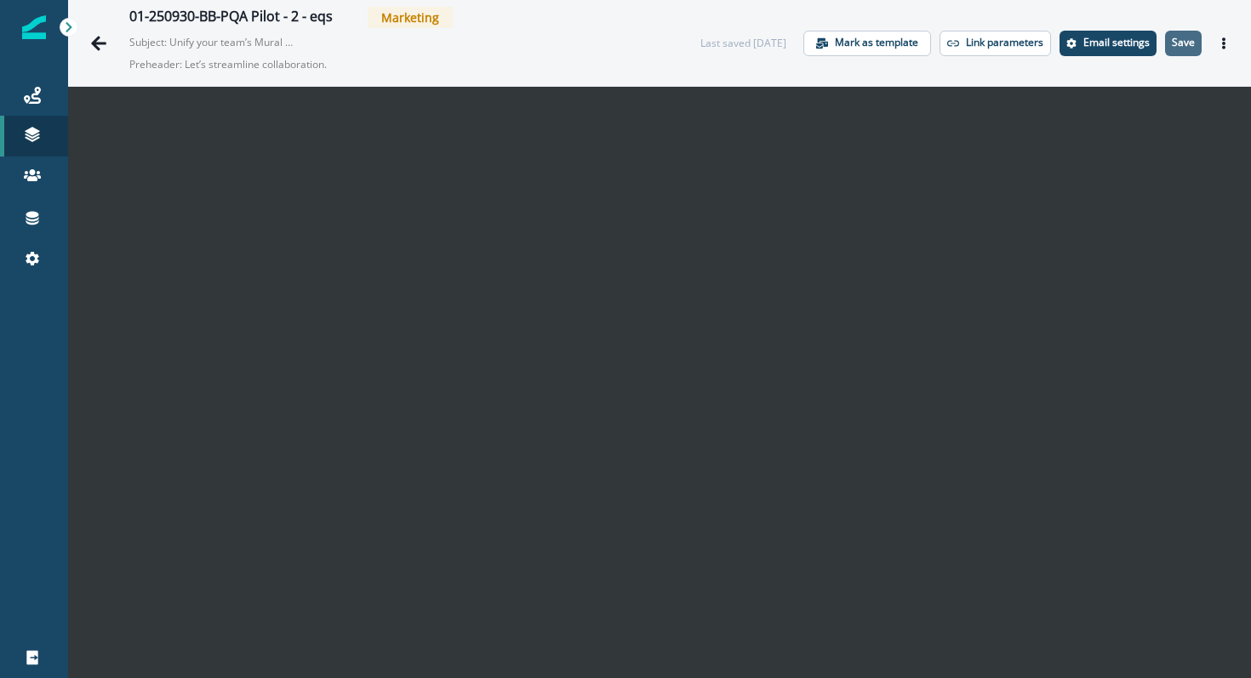
click at [1177, 32] on button "Save" at bounding box center [1183, 44] width 37 height 26
click at [1222, 37] on icon "Actions" at bounding box center [1223, 43] width 12 height 12
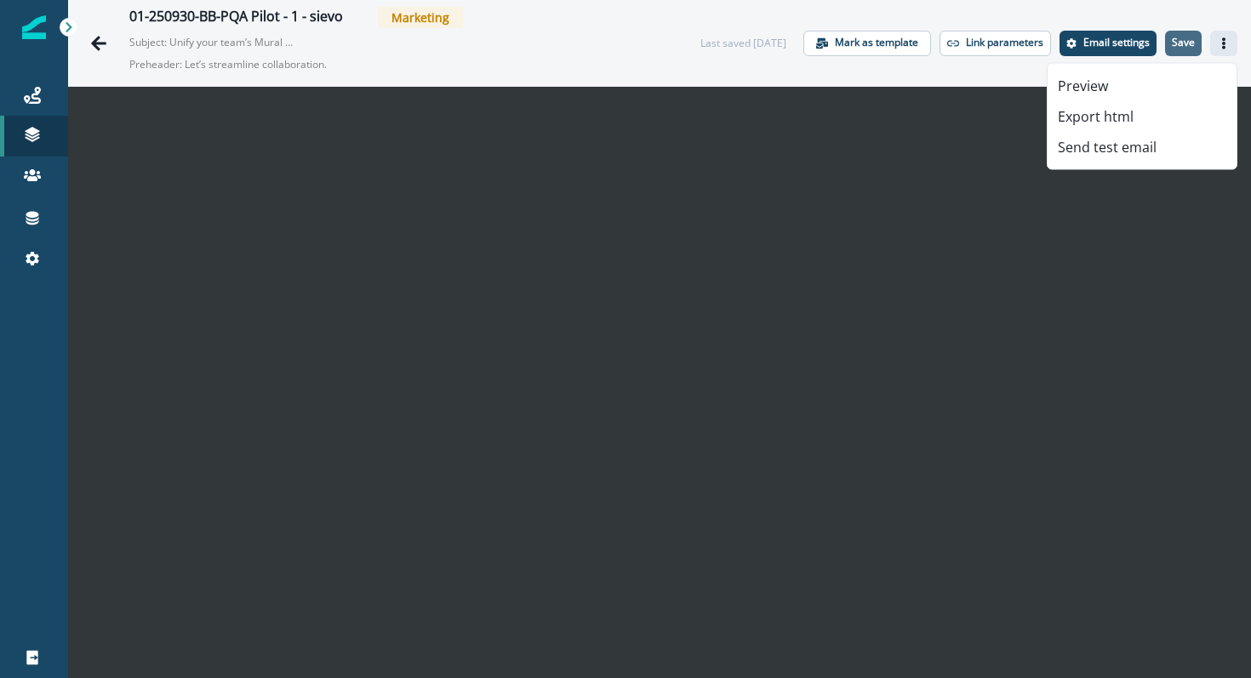
drag, startPoint x: 1129, startPoint y: 140, endPoint x: 1175, endPoint y: 31, distance: 119.0
click at [1175, 31] on div "Last saved 5 days ago Mark as template Link parameters Email settings Save Prev…" at bounding box center [968, 44] width 537 height 26
click at [1181, 42] on p "Save" at bounding box center [1182, 43] width 23 height 12
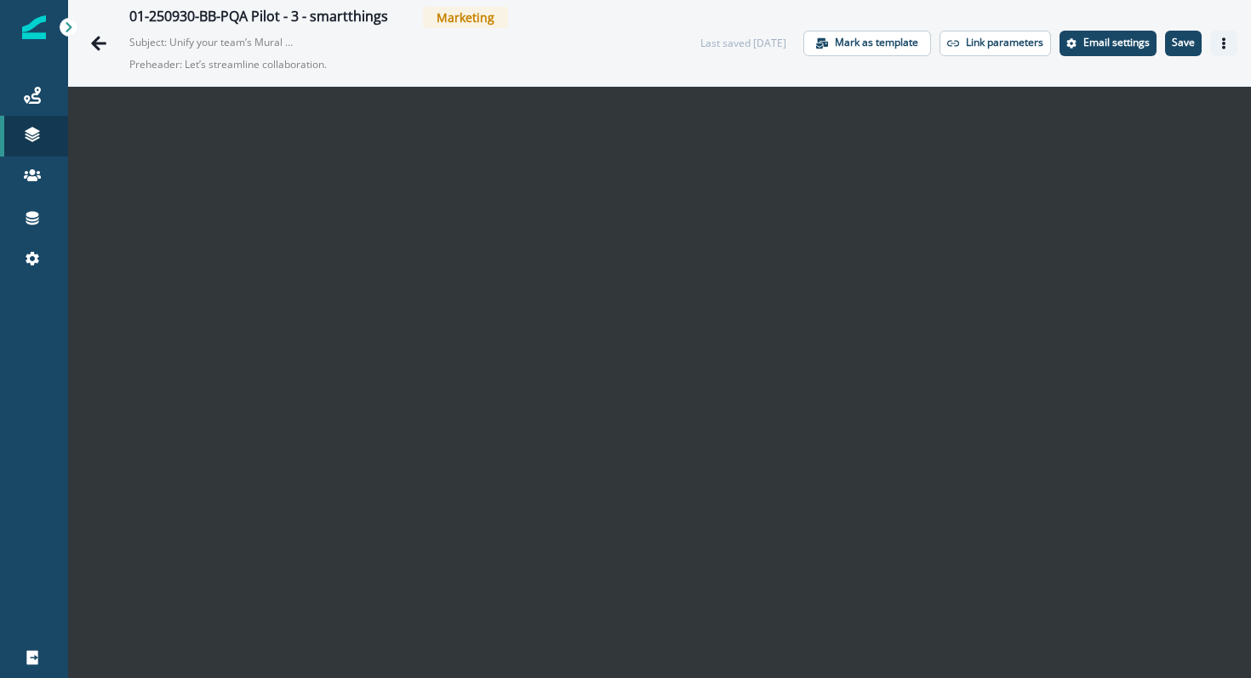
click at [1222, 41] on icon "Actions" at bounding box center [1223, 43] width 12 height 12
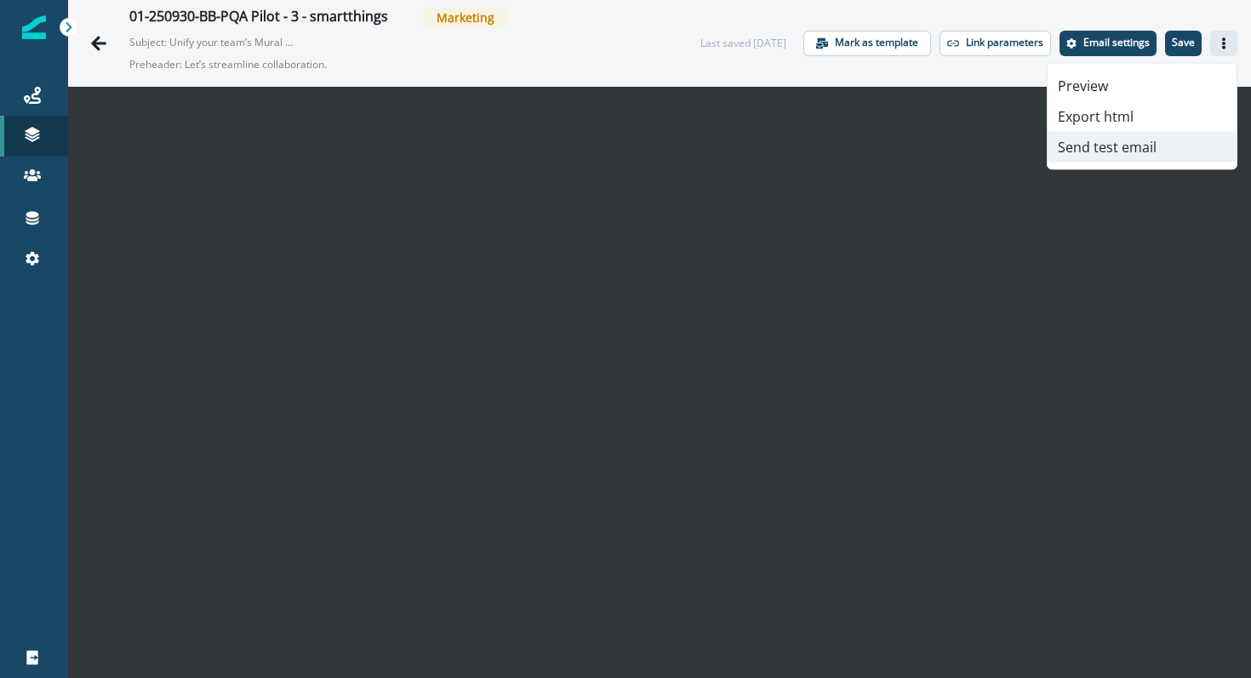
click at [1130, 140] on button "Send test email" at bounding box center [1141, 147] width 189 height 31
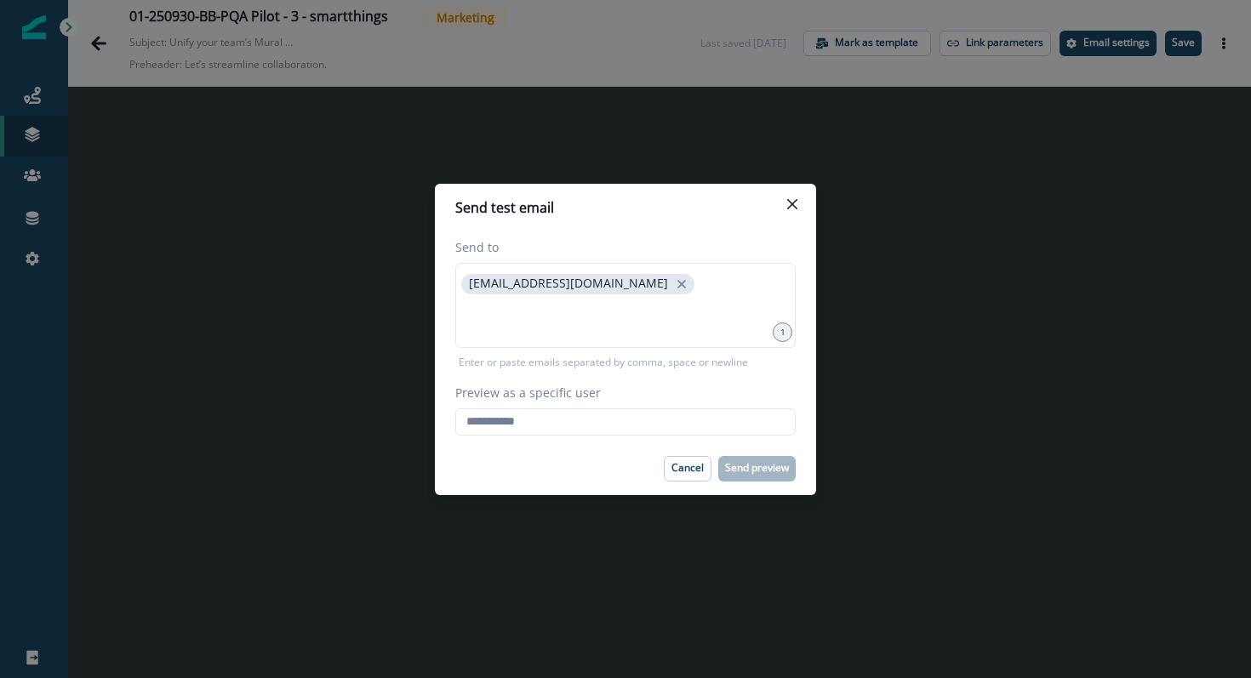
click at [708, 406] on div "Preview as a specific user Loading... Person data unavailable" at bounding box center [625, 410] width 340 height 52
click at [708, 409] on input "Preview as a specific user" at bounding box center [625, 421] width 340 height 27
type input "**********"
click at [595, 457] on div "Cancel Send preview" at bounding box center [625, 469] width 340 height 26
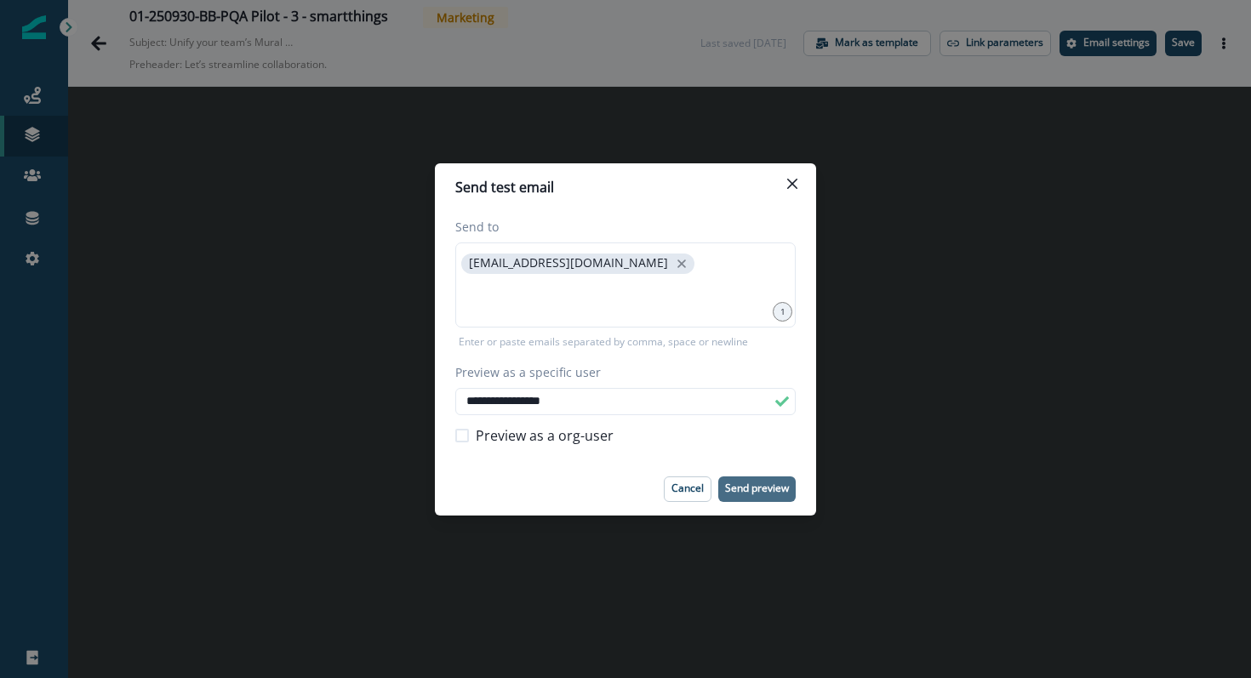
click at [721, 479] on button "Send preview" at bounding box center [756, 489] width 77 height 26
click at [795, 183] on icon "Close" at bounding box center [792, 184] width 10 height 10
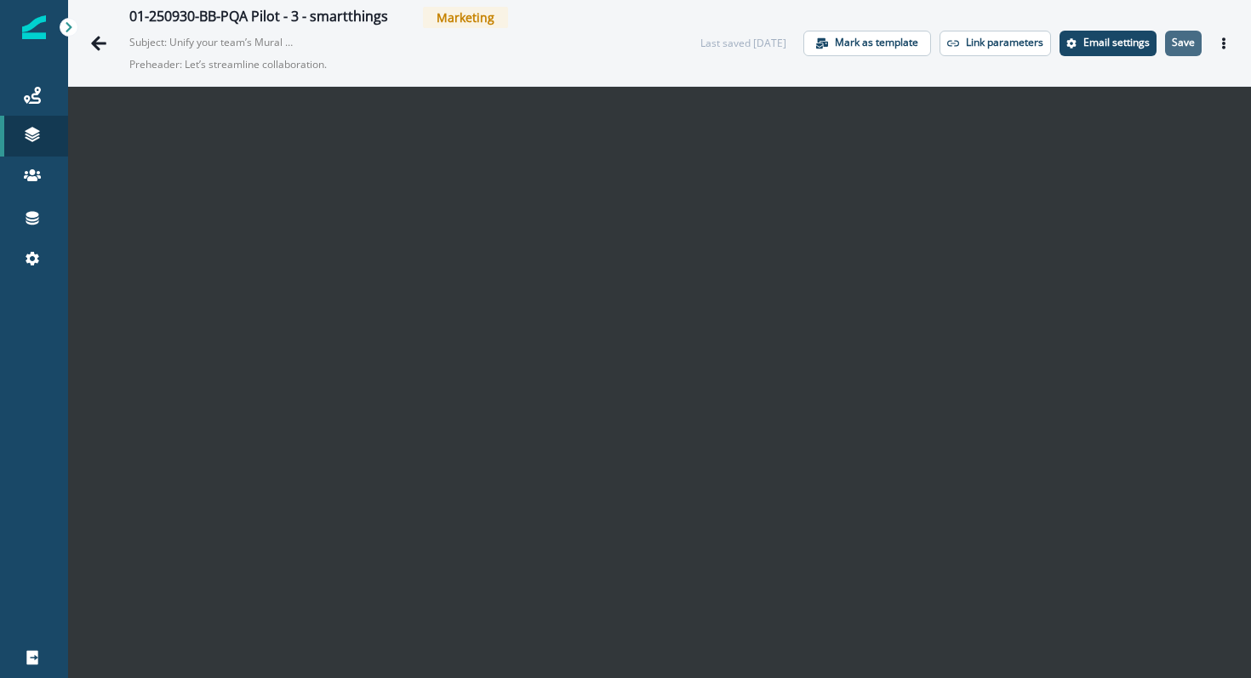
click at [1183, 42] on p "Save" at bounding box center [1182, 43] width 23 height 12
click at [1194, 43] on button "Save" at bounding box center [1183, 44] width 37 height 26
click at [1217, 36] on button "Actions" at bounding box center [1223, 44] width 27 height 26
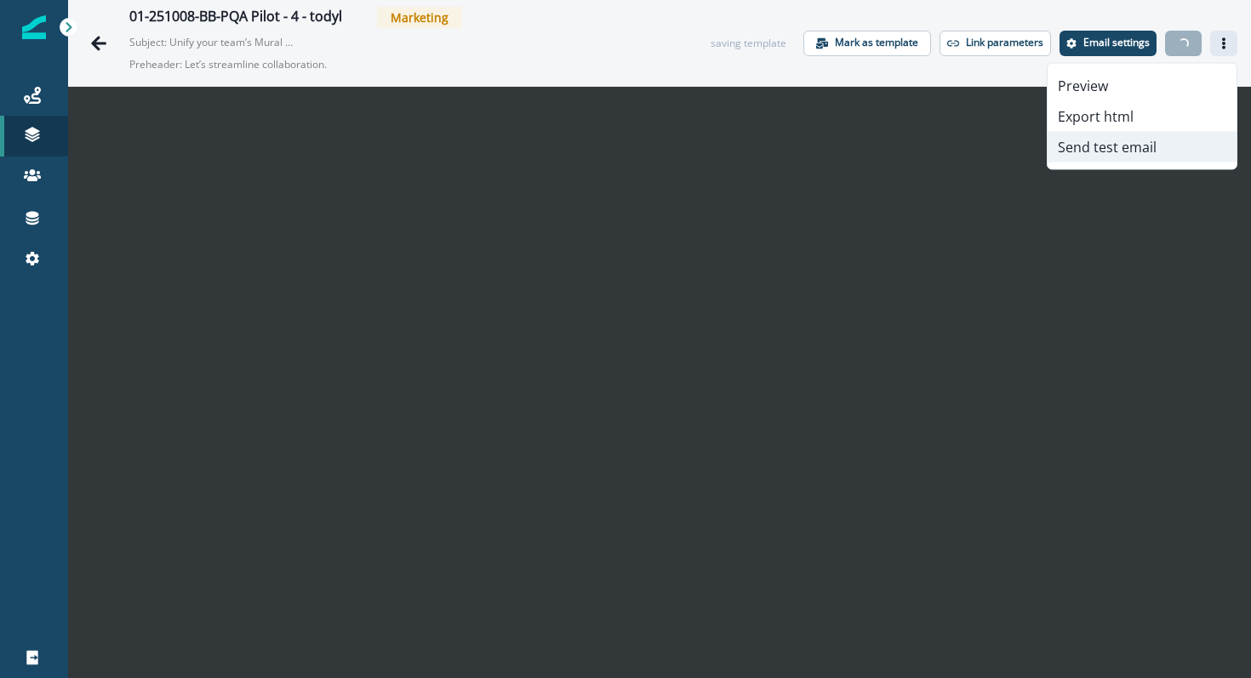
click at [1105, 134] on button "Send test email" at bounding box center [1141, 147] width 189 height 31
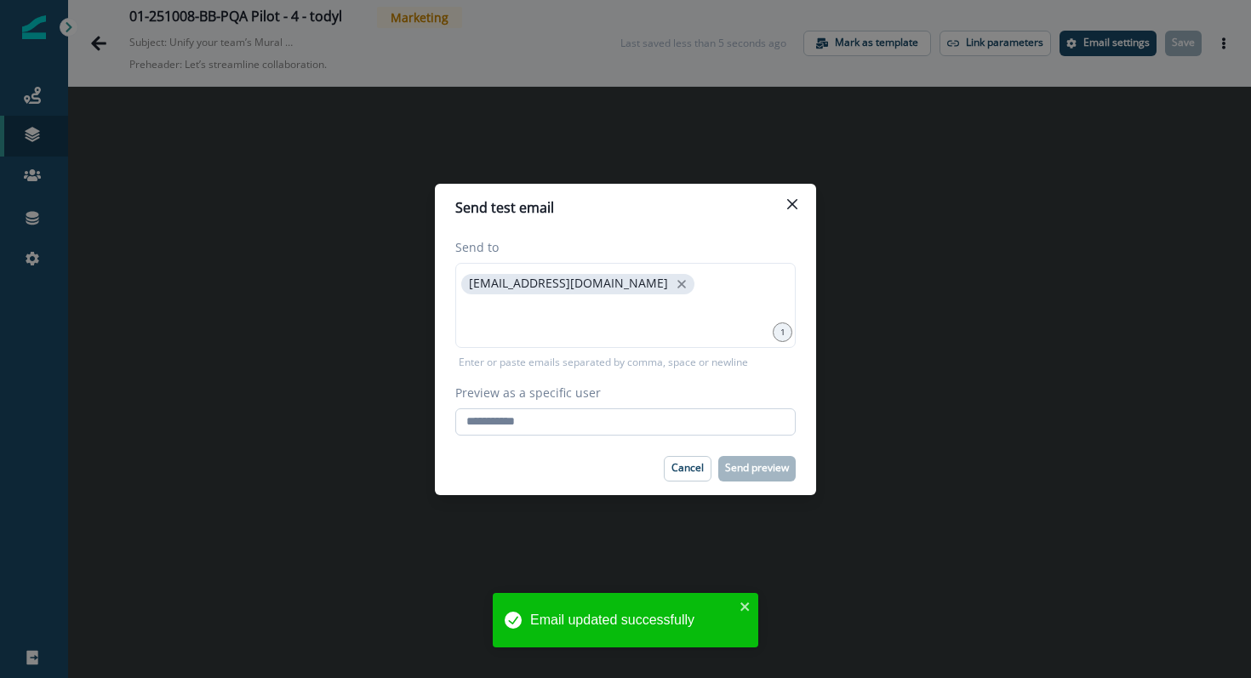
click at [556, 423] on input "Preview as a specific user" at bounding box center [625, 421] width 340 height 27
type input "**********"
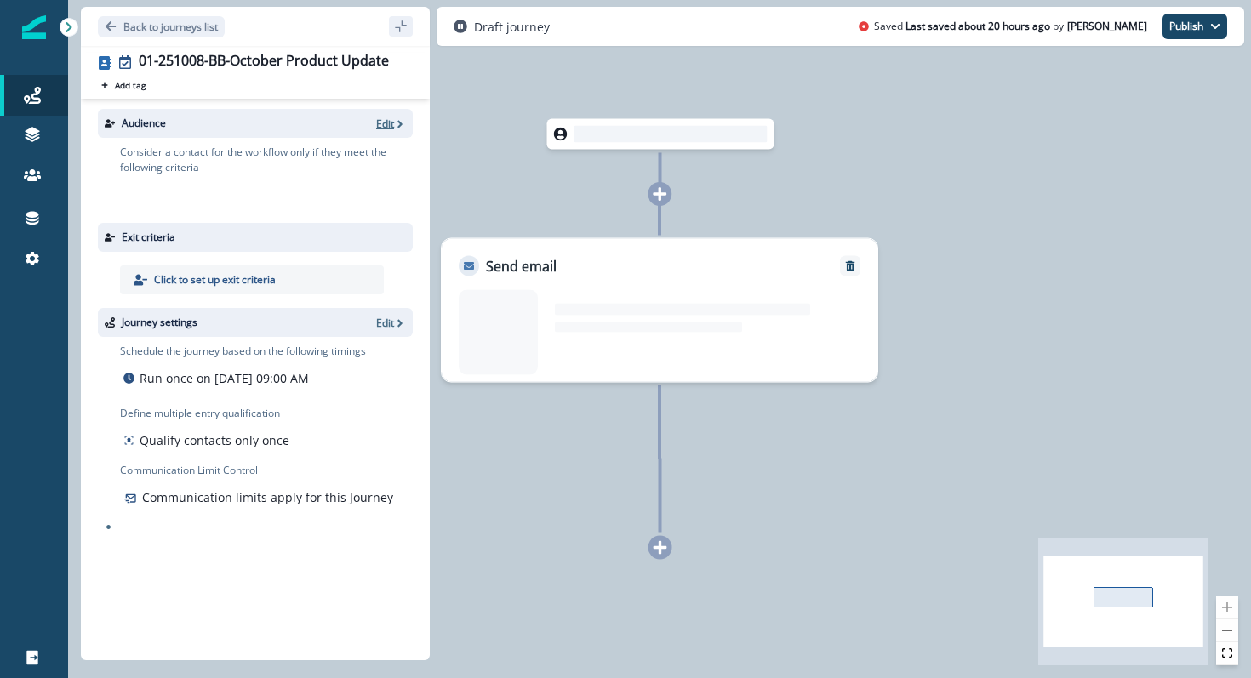
click at [387, 128] on p "Edit" at bounding box center [385, 124] width 18 height 14
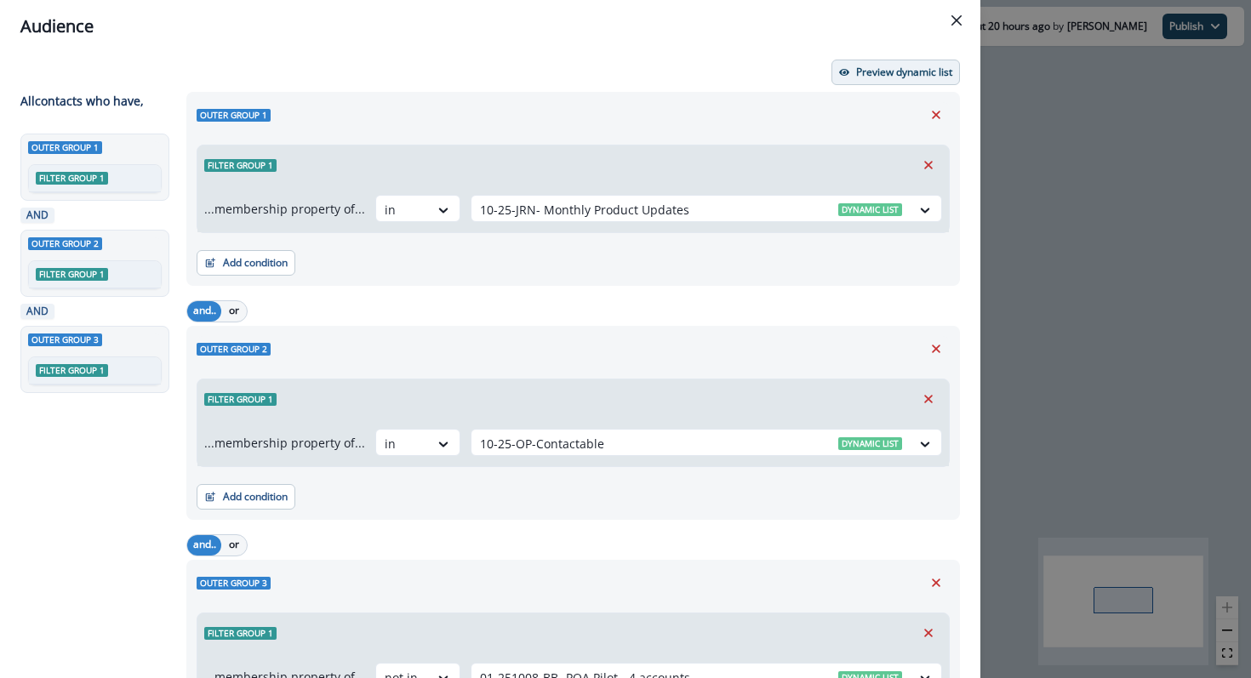
click at [853, 77] on button "Preview dynamic list" at bounding box center [895, 73] width 128 height 26
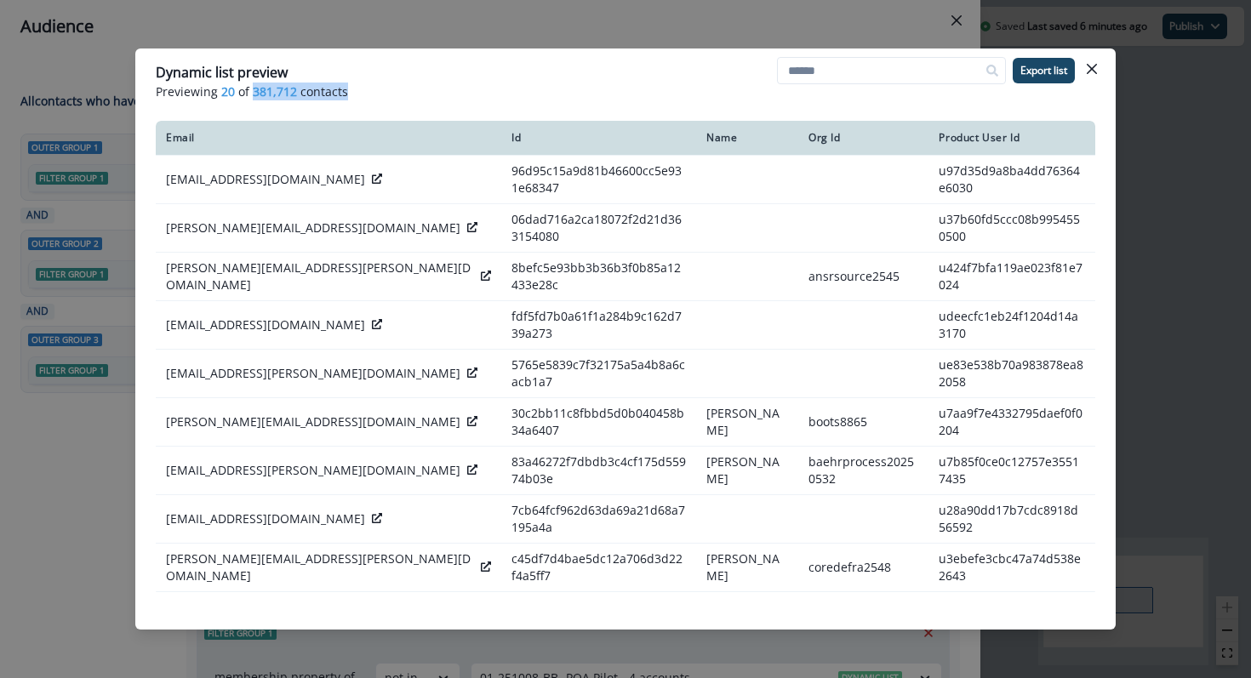
drag, startPoint x: 351, startPoint y: 96, endPoint x: 252, endPoint y: 99, distance: 99.6
click at [252, 99] on p "Previewing 20 of 381,712 contacts" at bounding box center [625, 92] width 939 height 18
copy p "381,712 contacts"
click at [1086, 69] on button "Close" at bounding box center [1091, 68] width 27 height 27
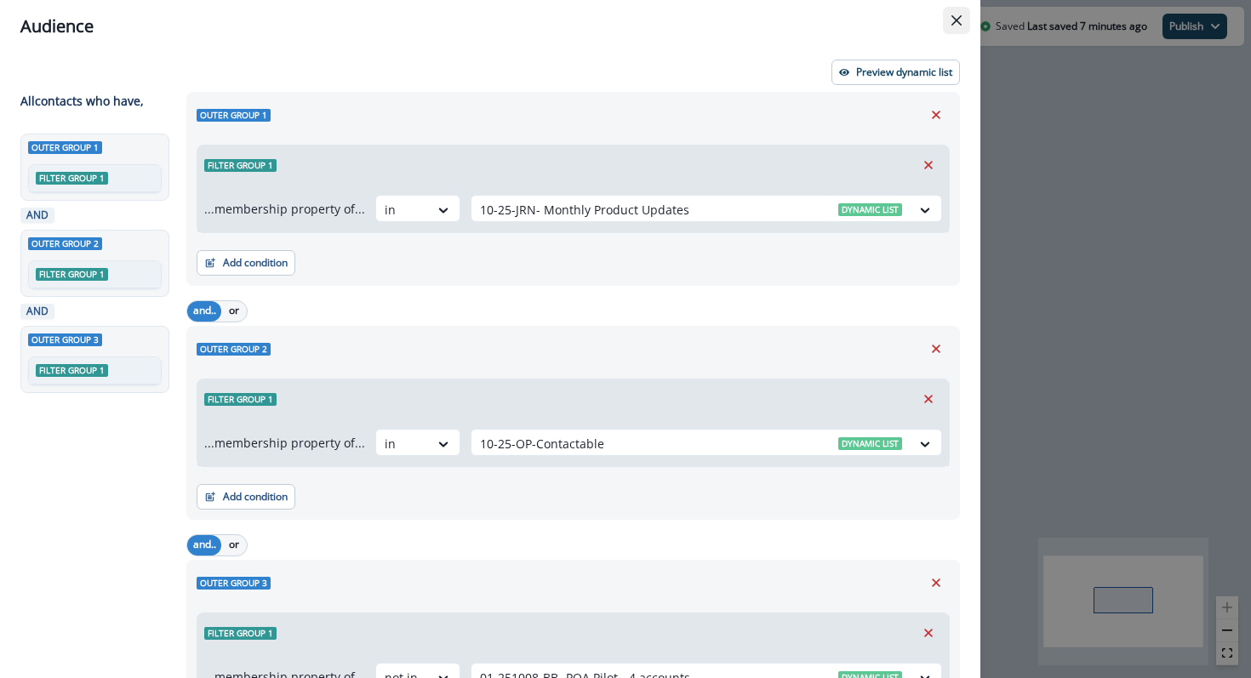
click at [961, 17] on button "Close" at bounding box center [956, 20] width 27 height 27
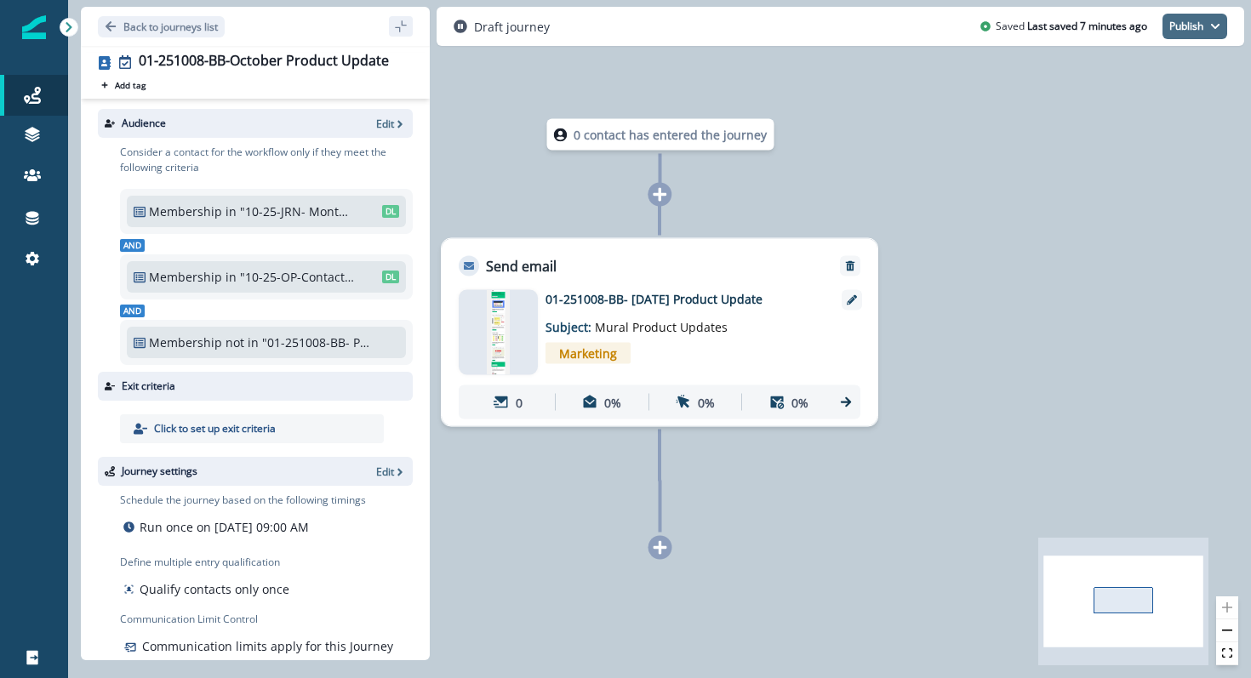
click at [1200, 30] on button "Publish" at bounding box center [1194, 27] width 65 height 26
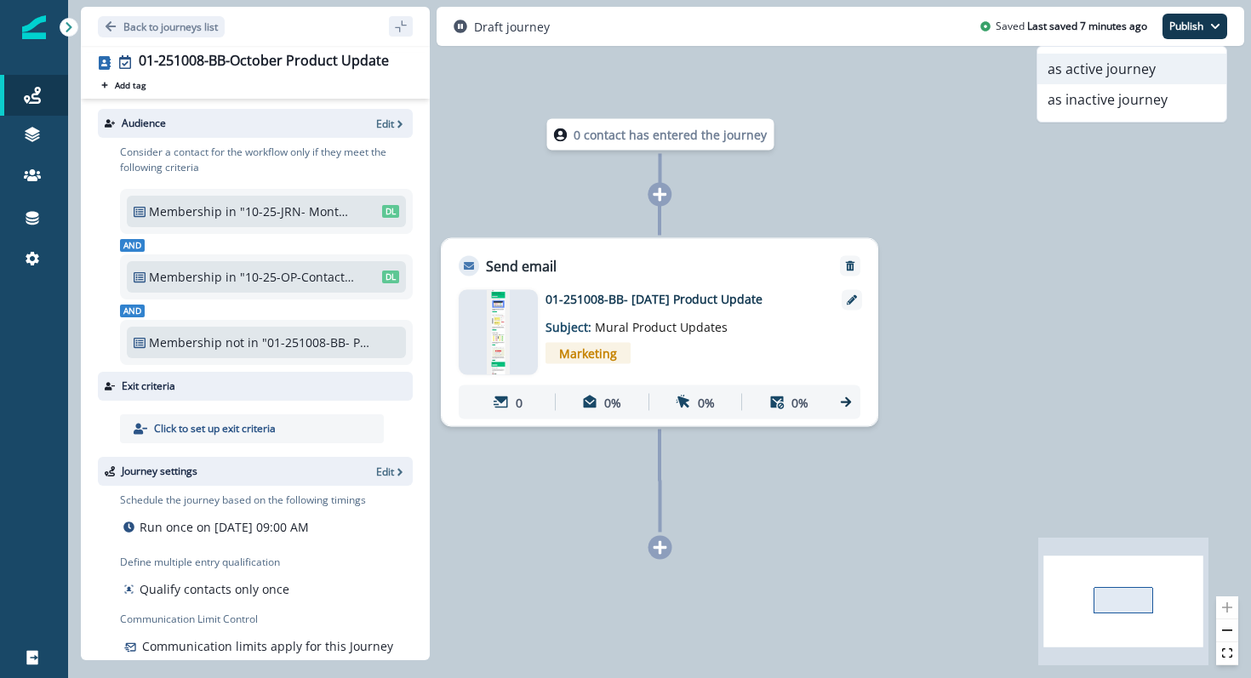
click at [1163, 73] on button "as active journey" at bounding box center [1131, 69] width 189 height 31
